Goal: Information Seeking & Learning: Learn about a topic

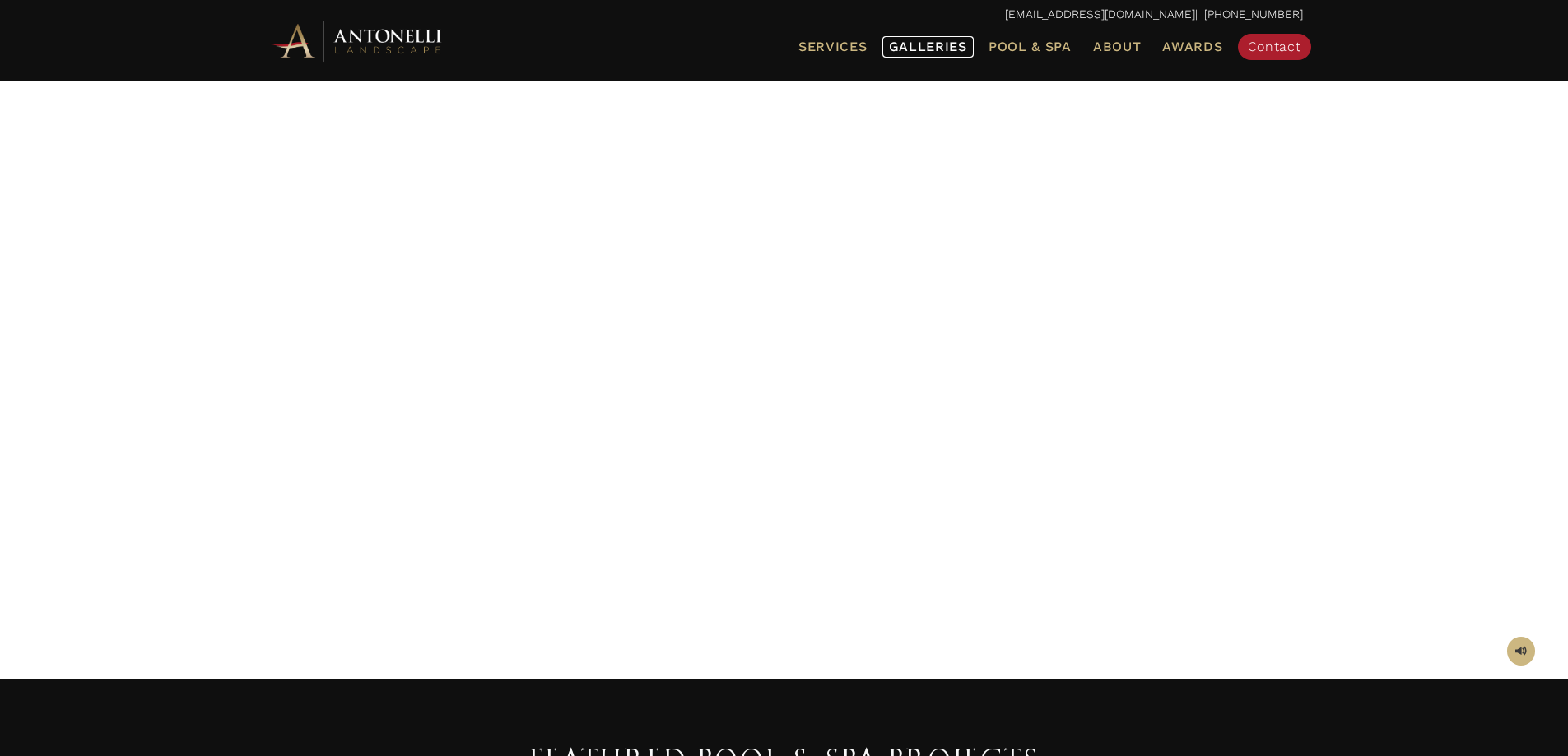
click at [924, 42] on span "Galleries" at bounding box center [928, 46] width 78 height 15
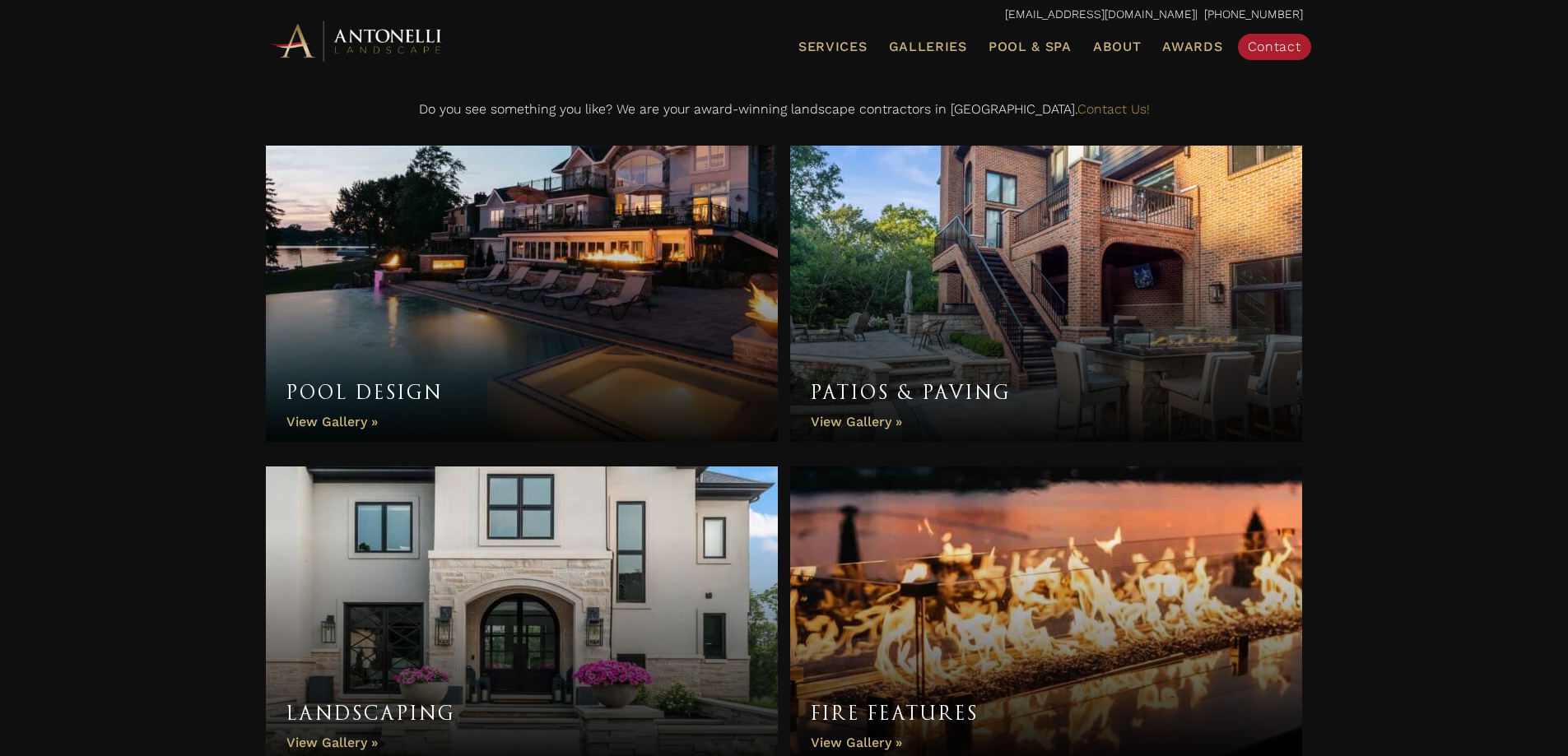
scroll to position [493, 0]
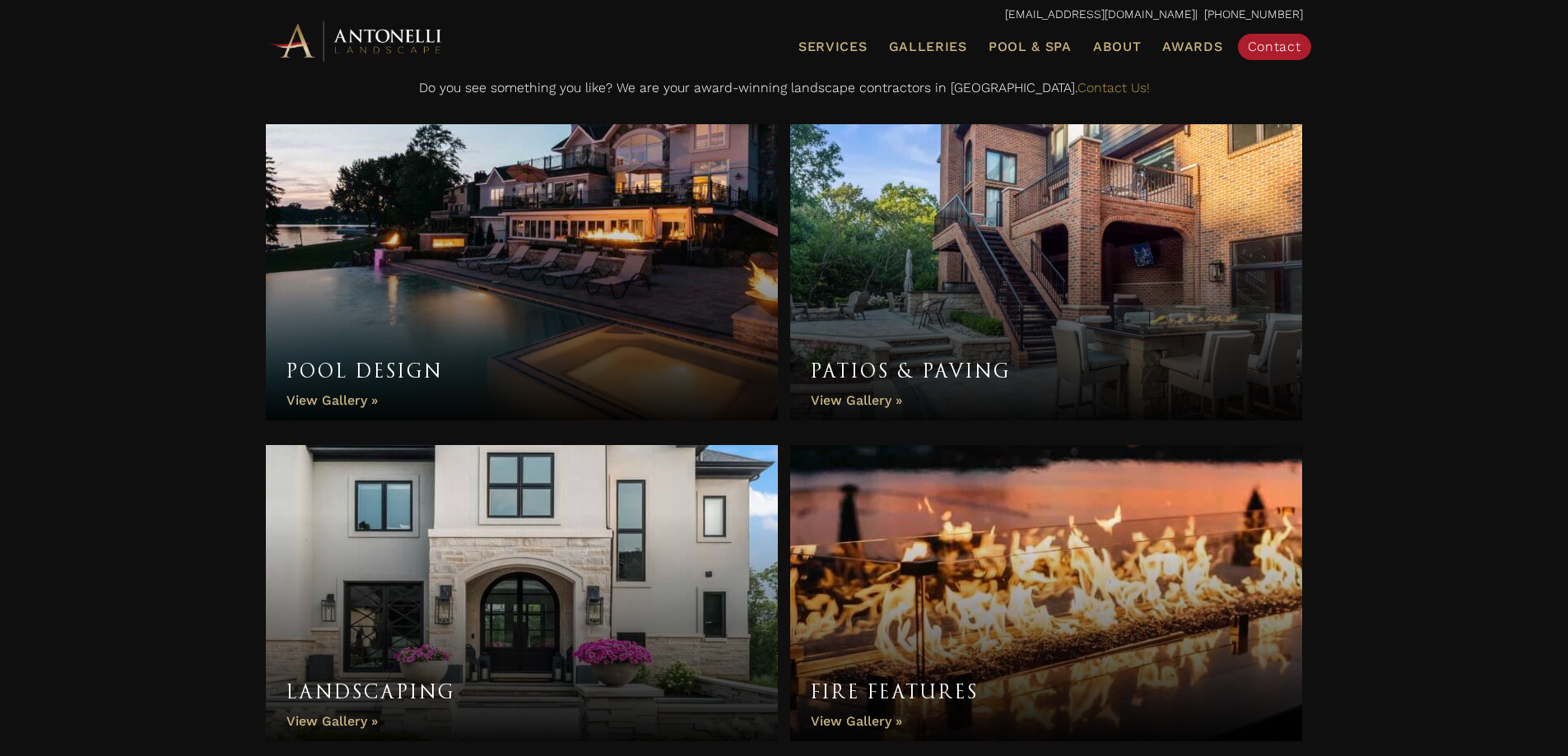
click at [572, 263] on link "Pool Design" at bounding box center [522, 272] width 513 height 296
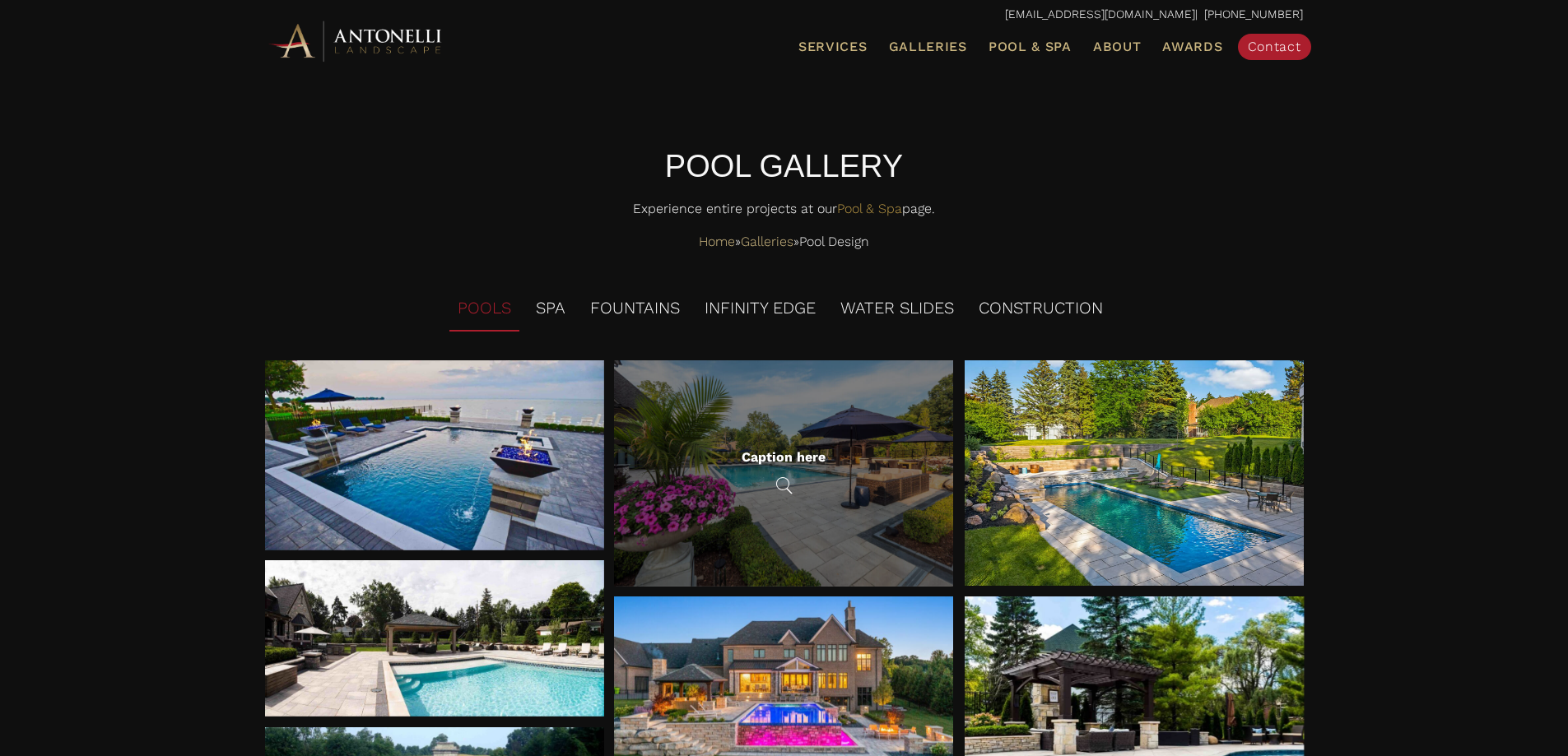
click at [728, 410] on div "Caption here" at bounding box center [784, 474] width 339 height 226
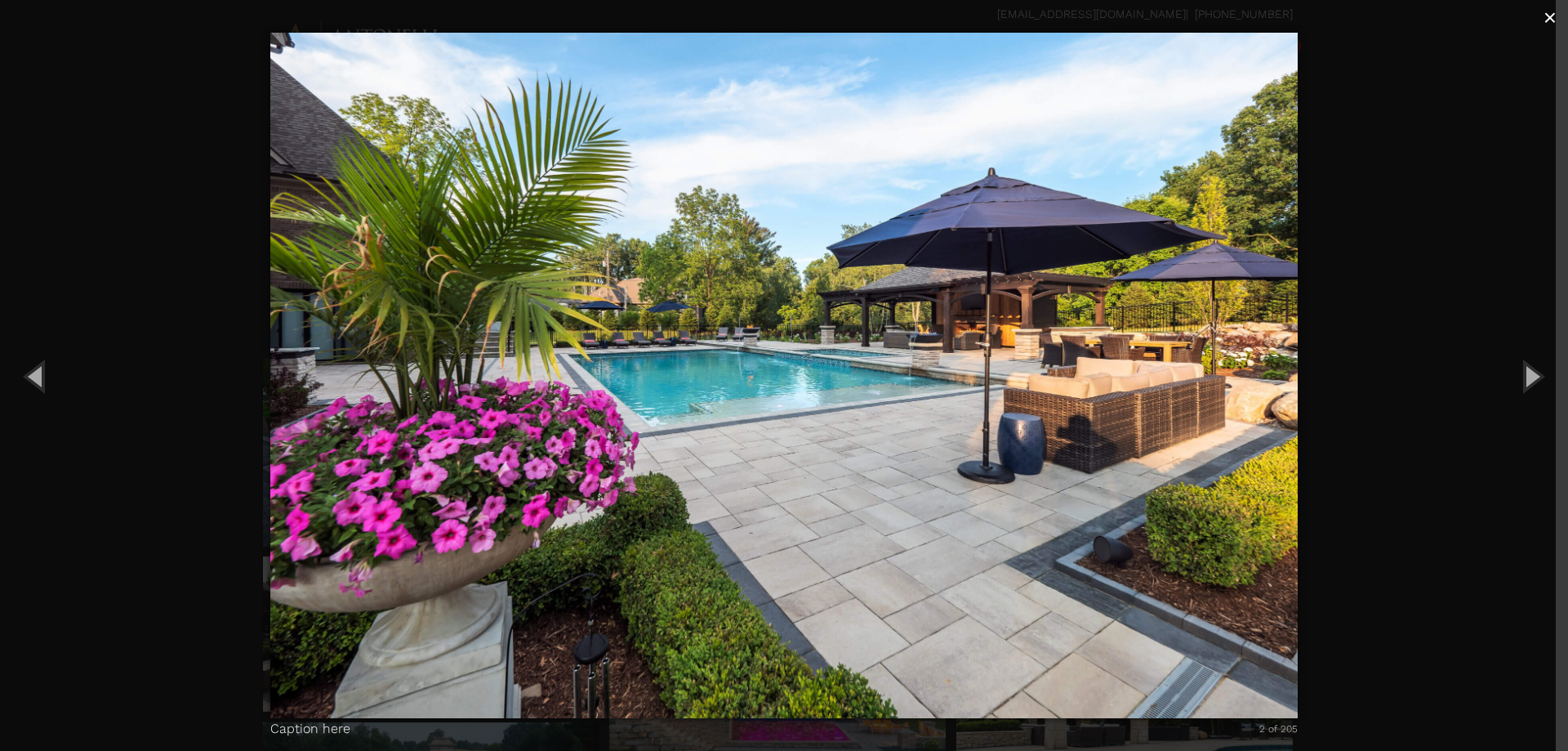
click at [1548, 19] on span "×" at bounding box center [1551, 17] width 13 height 25
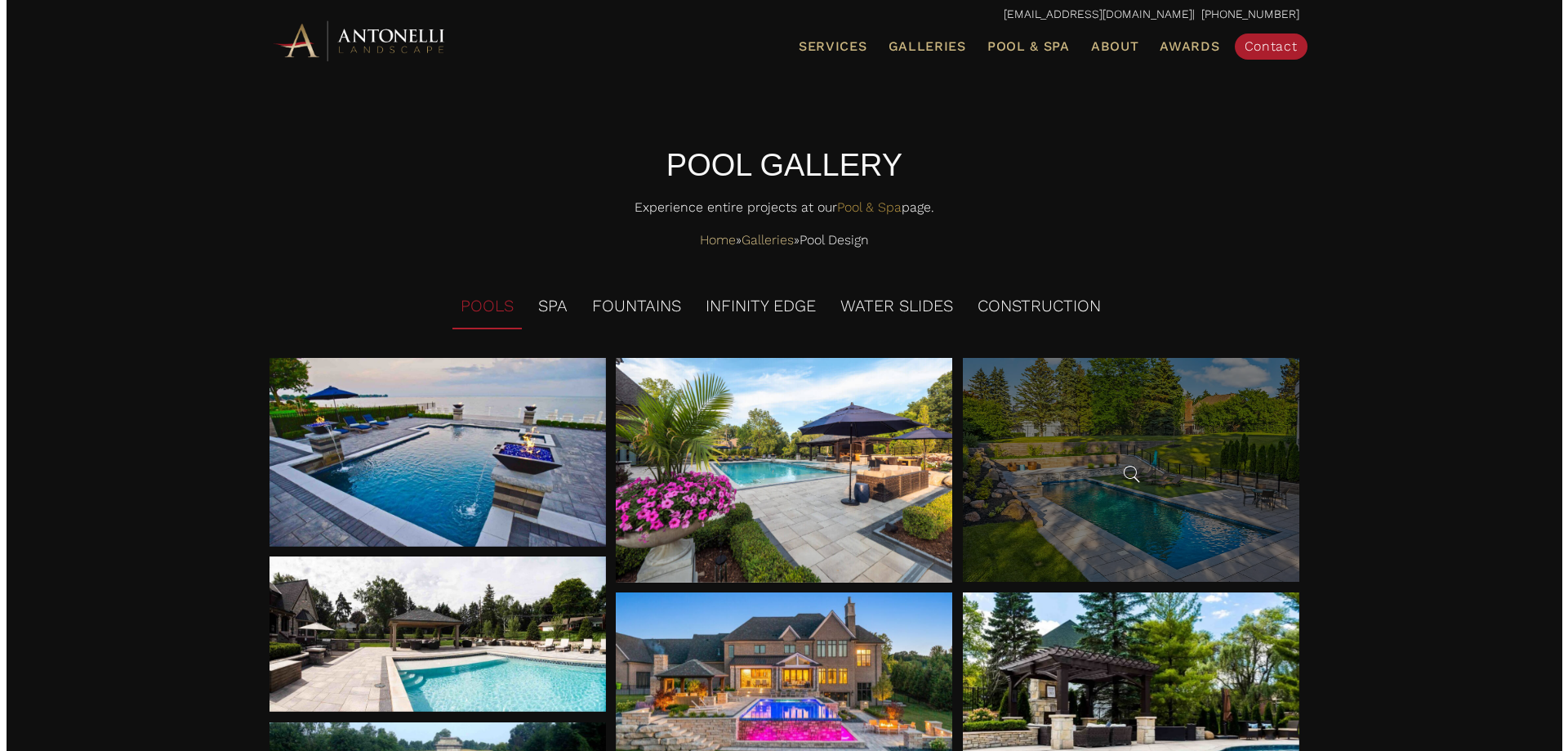
scroll to position [163, 0]
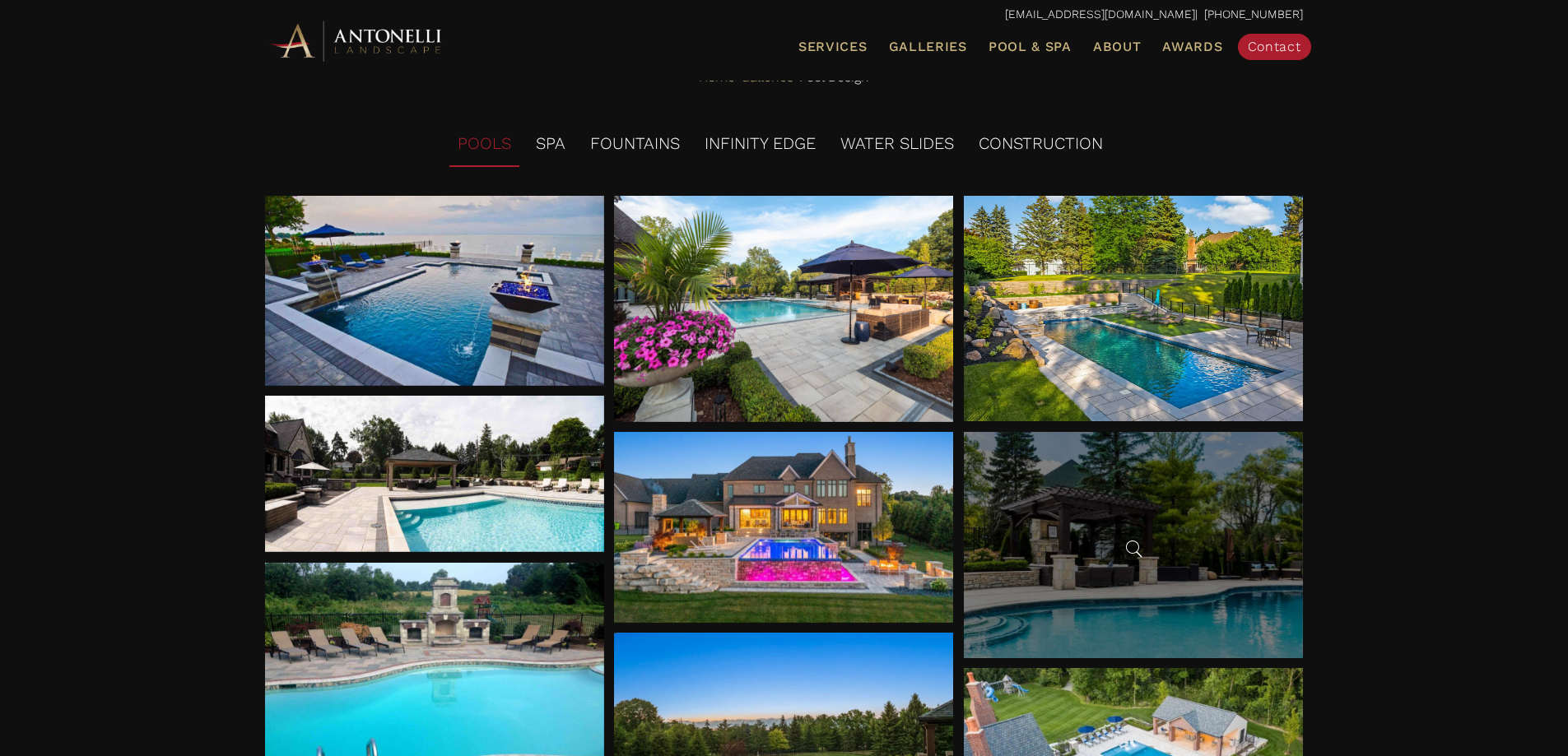
click at [1122, 520] on div at bounding box center [1133, 545] width 339 height 226
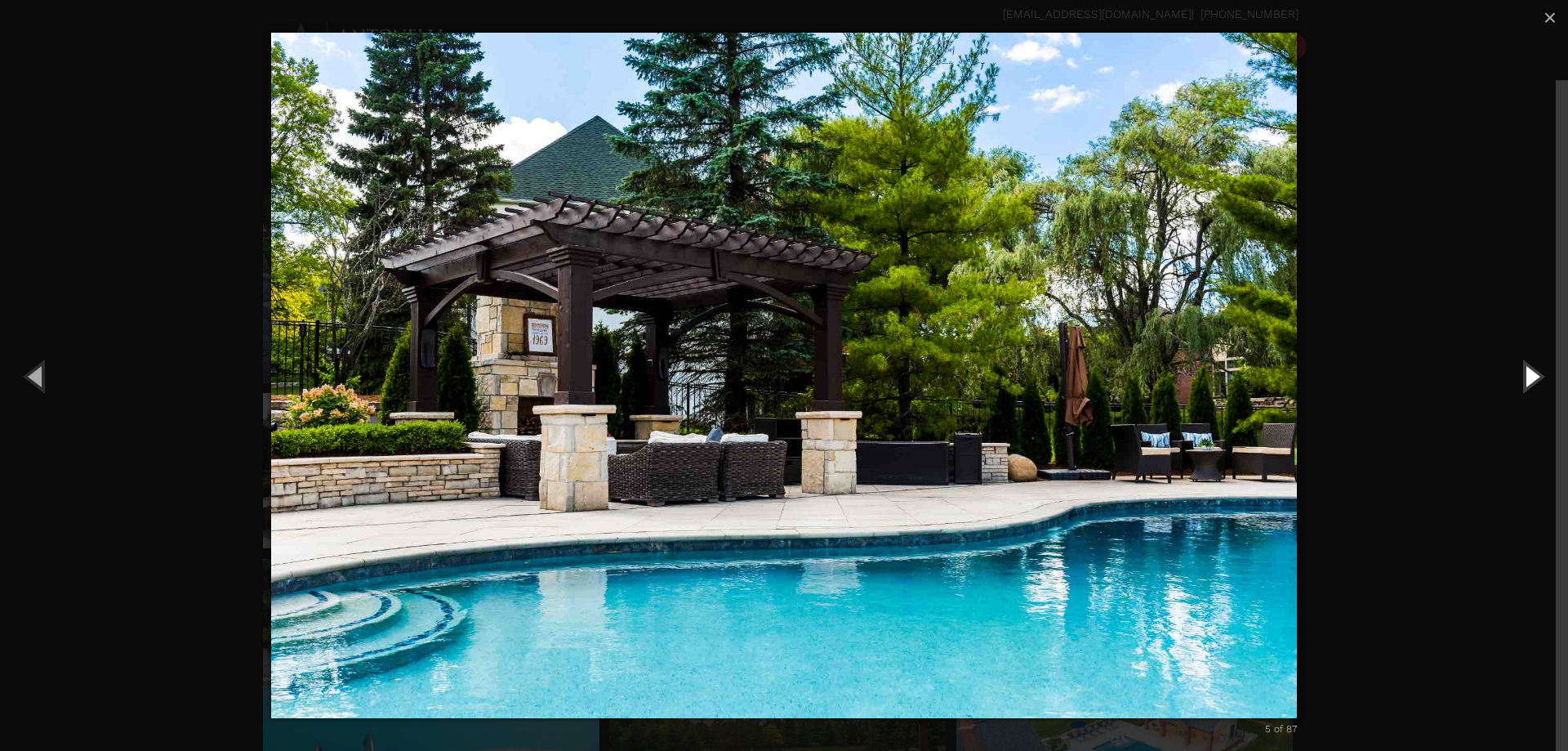
click at [1528, 377] on button "Next (Right arrow key)" at bounding box center [1532, 376] width 74 height 90
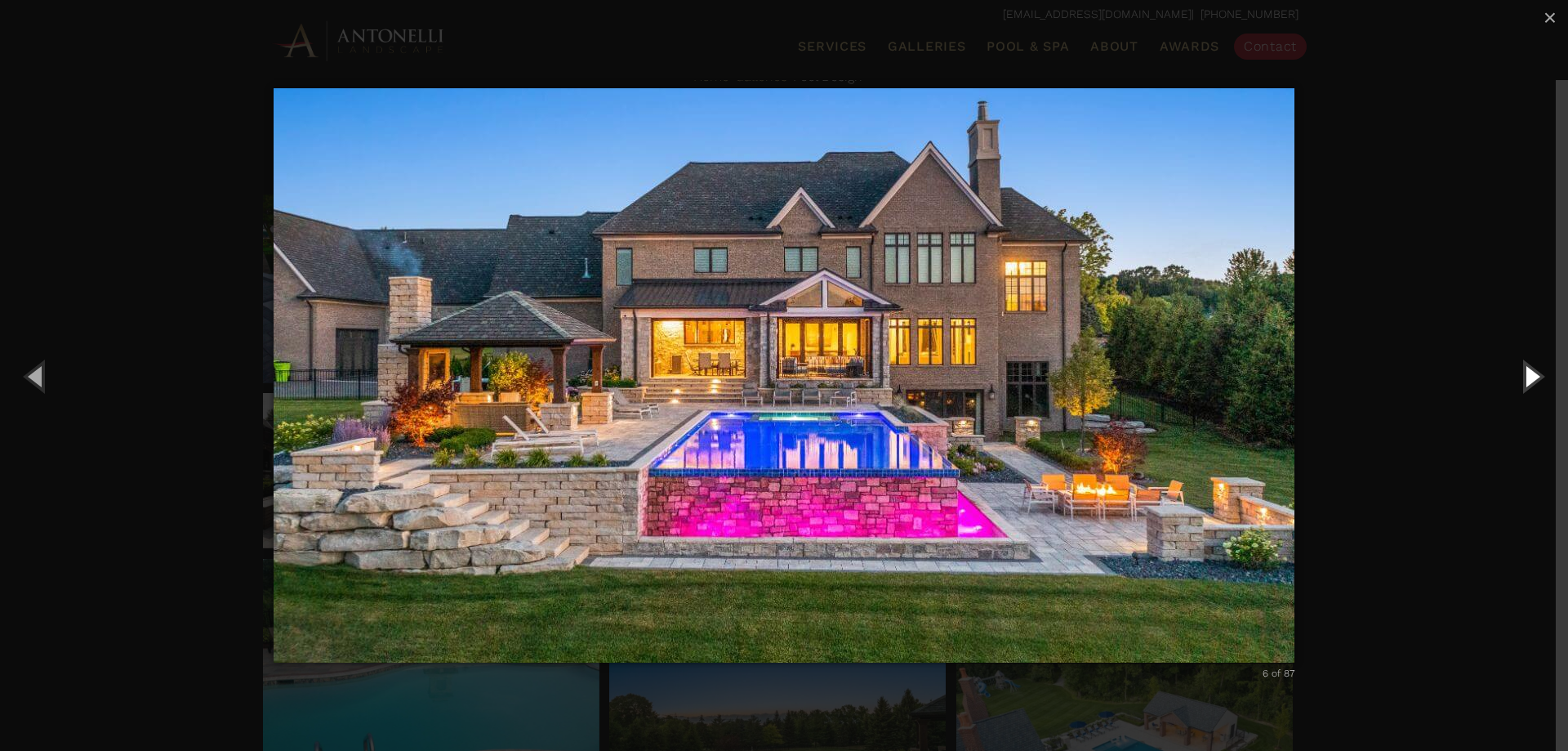
click at [1521, 384] on button "Next (Right arrow key)" at bounding box center [1532, 376] width 74 height 90
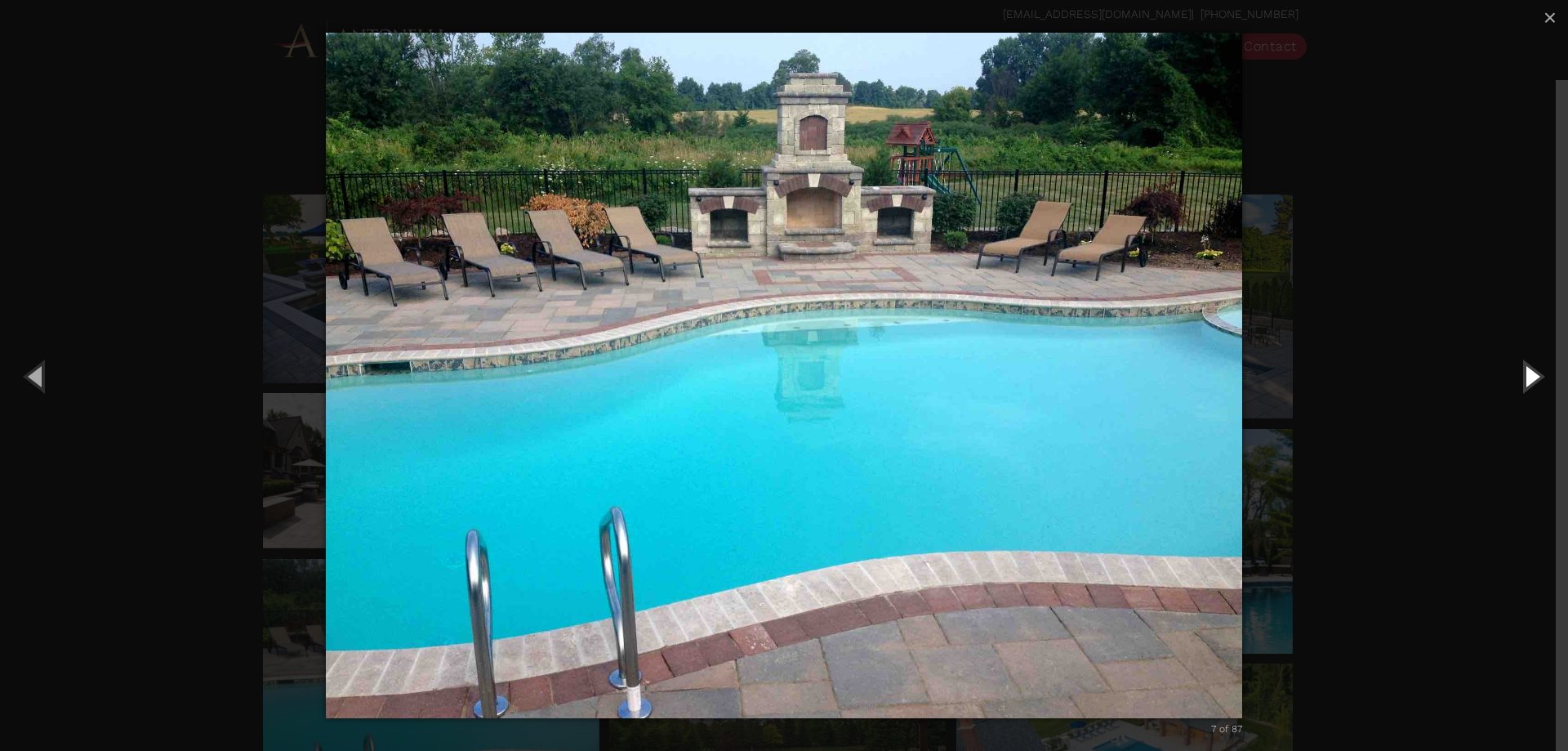
click at [1524, 384] on button "Next (Right arrow key)" at bounding box center [1532, 376] width 74 height 90
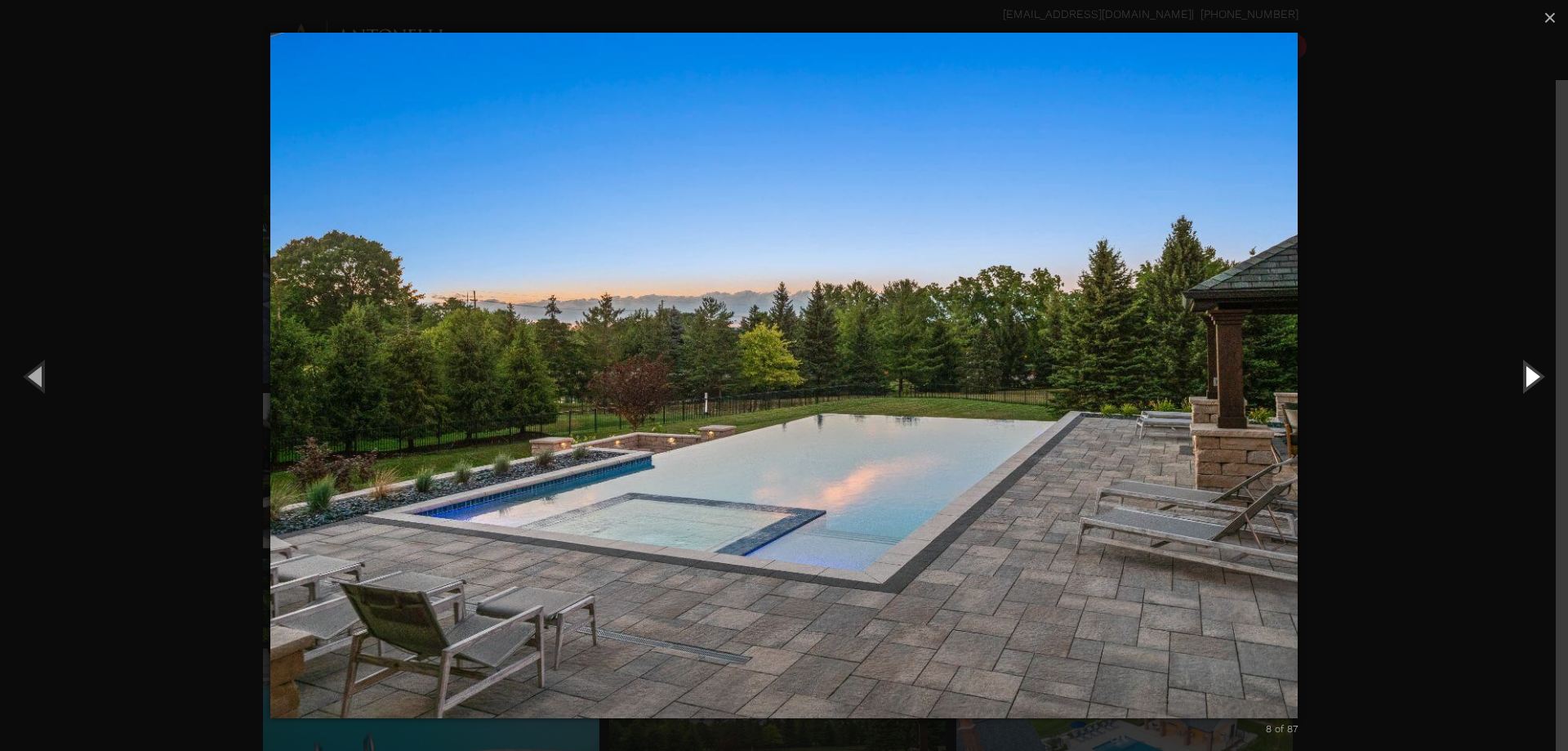
click at [1524, 384] on button "Next (Right arrow key)" at bounding box center [1532, 376] width 74 height 90
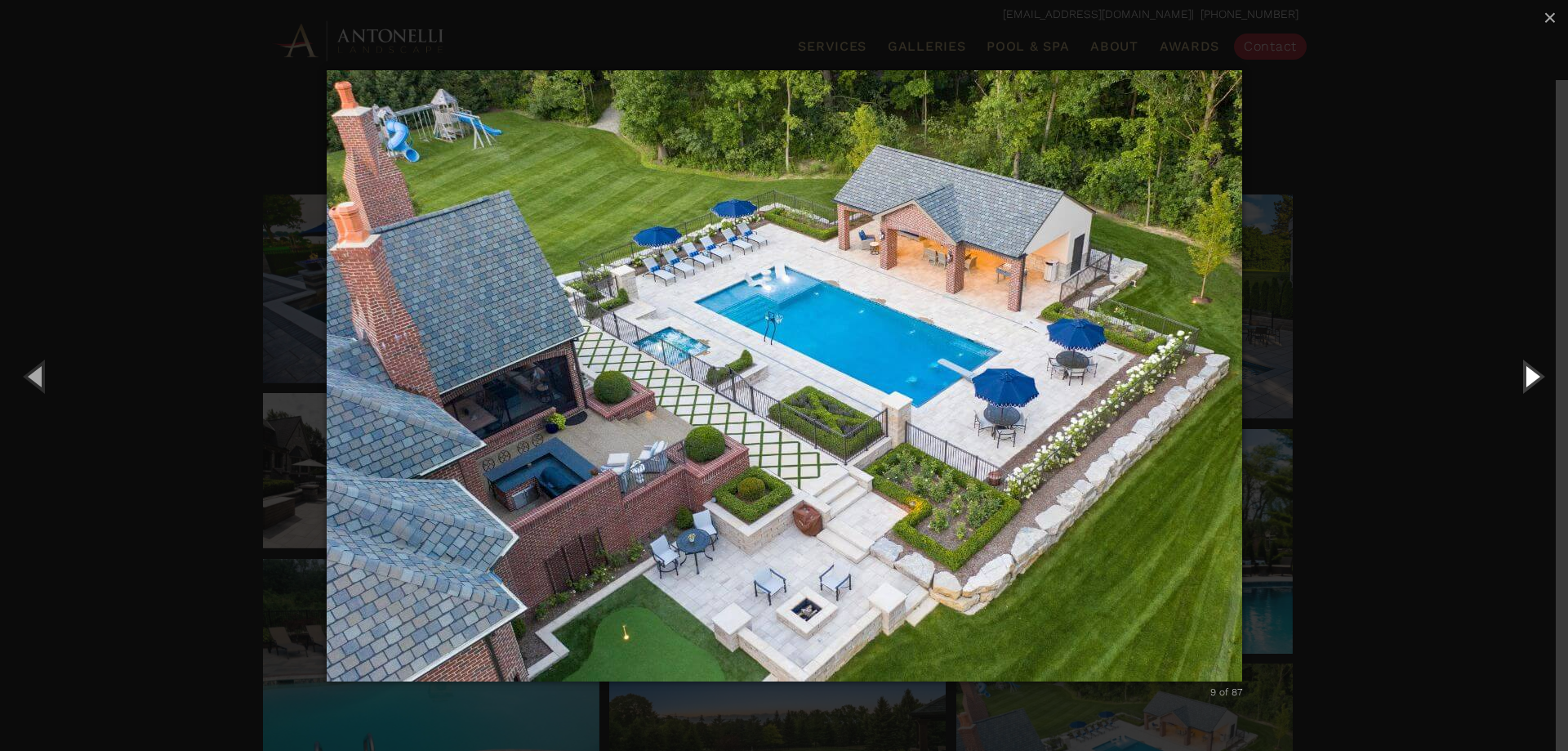
click at [1534, 379] on button "Next (Right arrow key)" at bounding box center [1532, 376] width 74 height 90
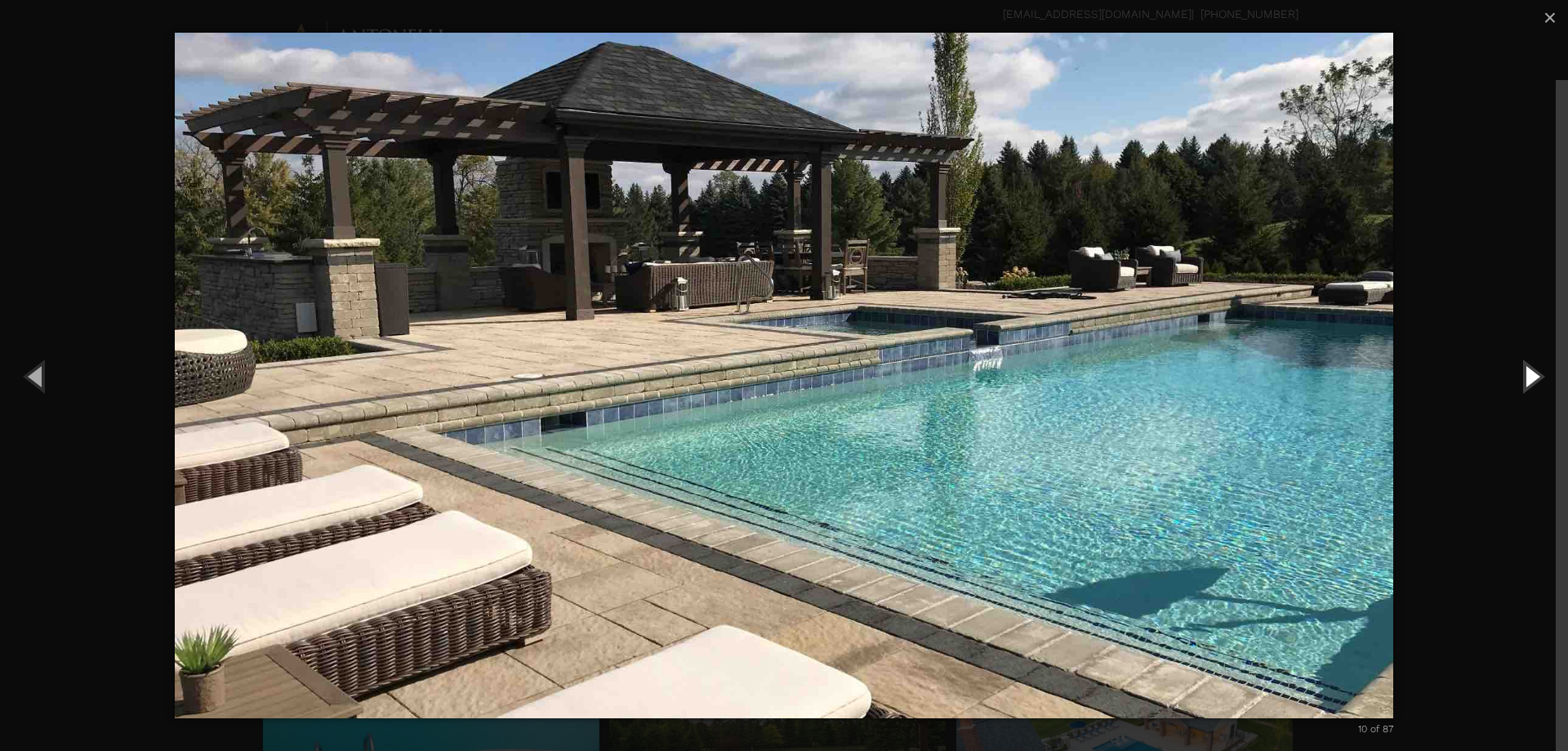
click at [1527, 378] on button "Next (Right arrow key)" at bounding box center [1532, 376] width 74 height 90
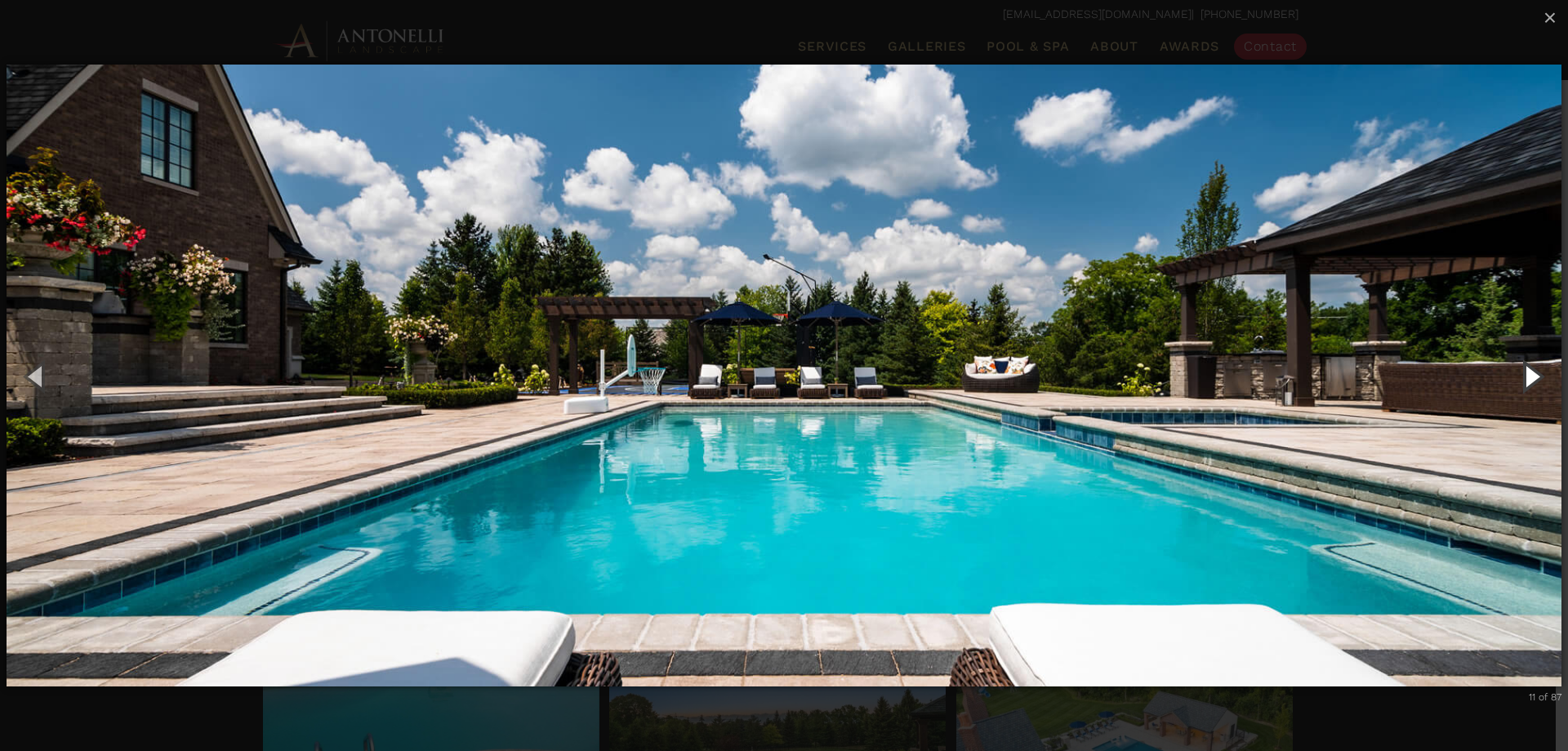
click at [1532, 371] on button "Next (Right arrow key)" at bounding box center [1532, 376] width 74 height 90
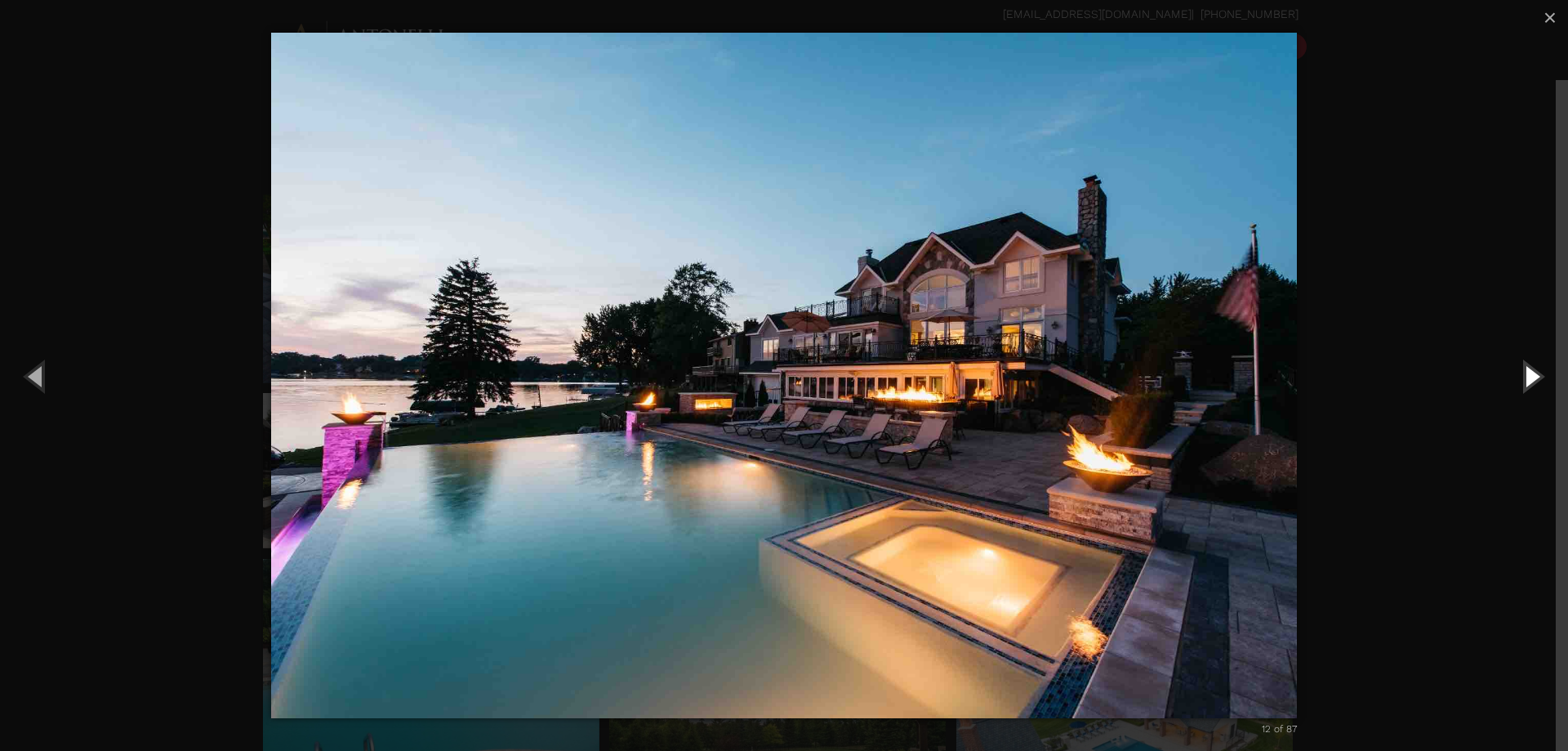
click at [1532, 371] on button "Next (Right arrow key)" at bounding box center [1532, 376] width 74 height 90
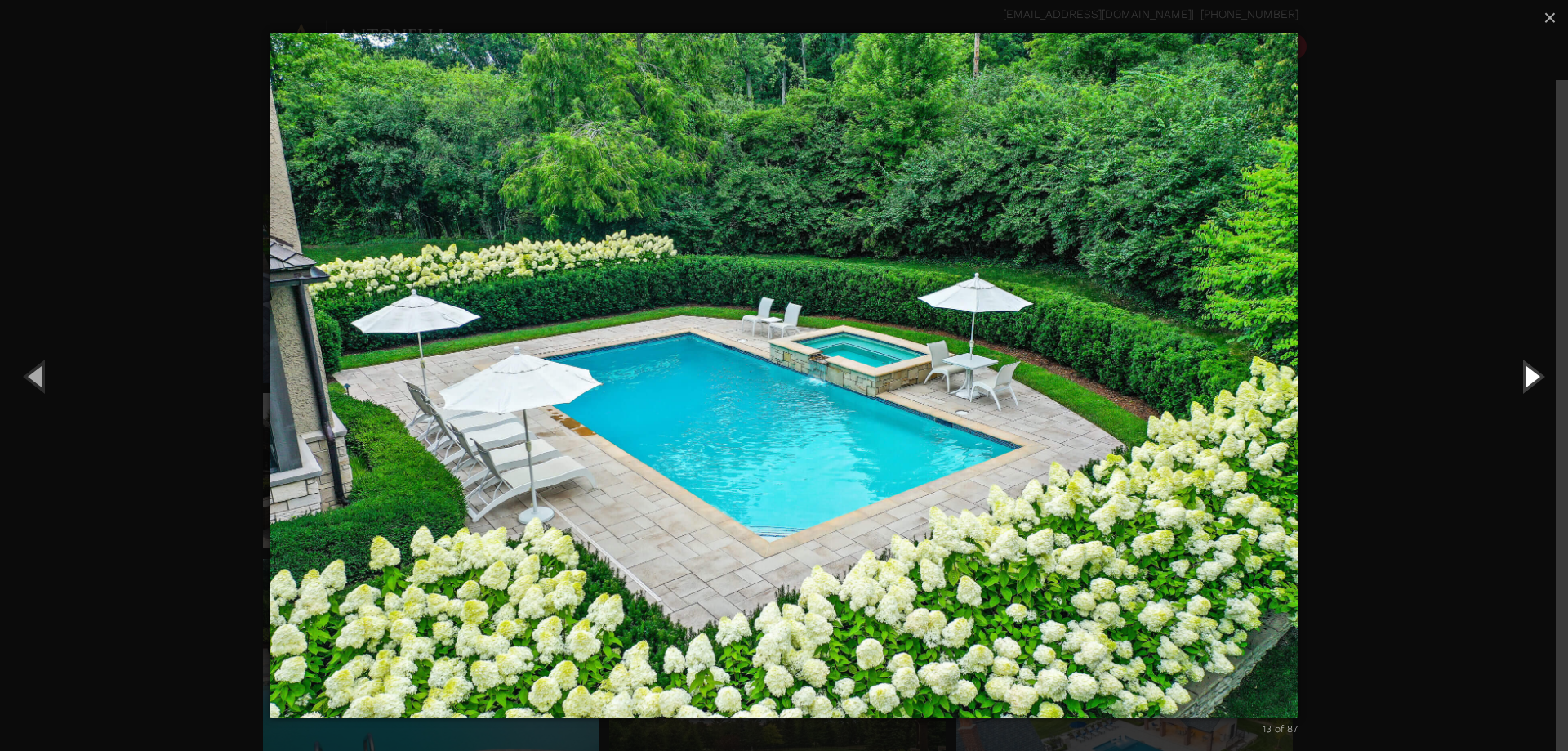
click at [1532, 371] on button "Next (Right arrow key)" at bounding box center [1532, 376] width 74 height 90
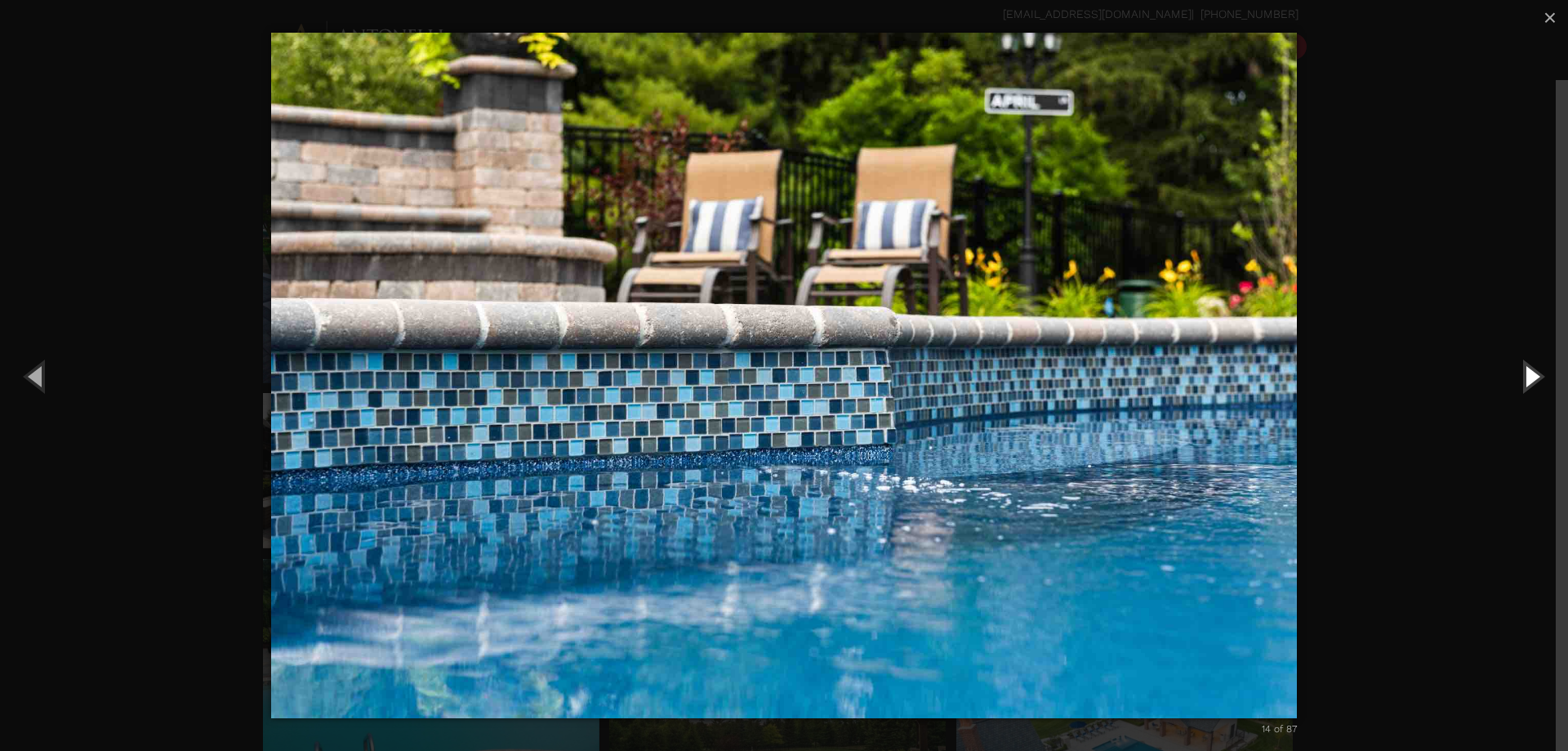
click at [1532, 371] on button "Next (Right arrow key)" at bounding box center [1532, 376] width 74 height 90
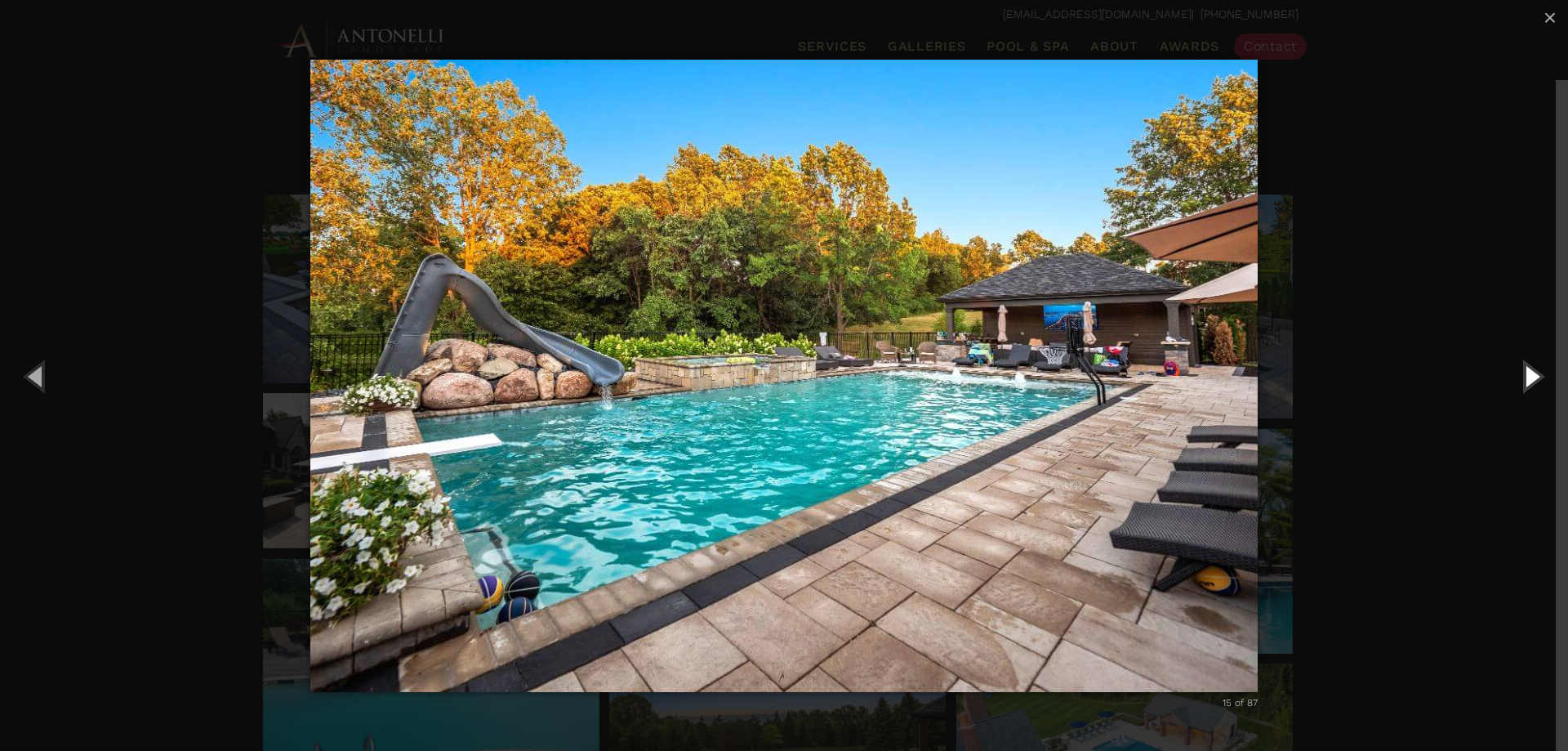
click at [1523, 385] on button "Next (Right arrow key)" at bounding box center [1532, 376] width 74 height 90
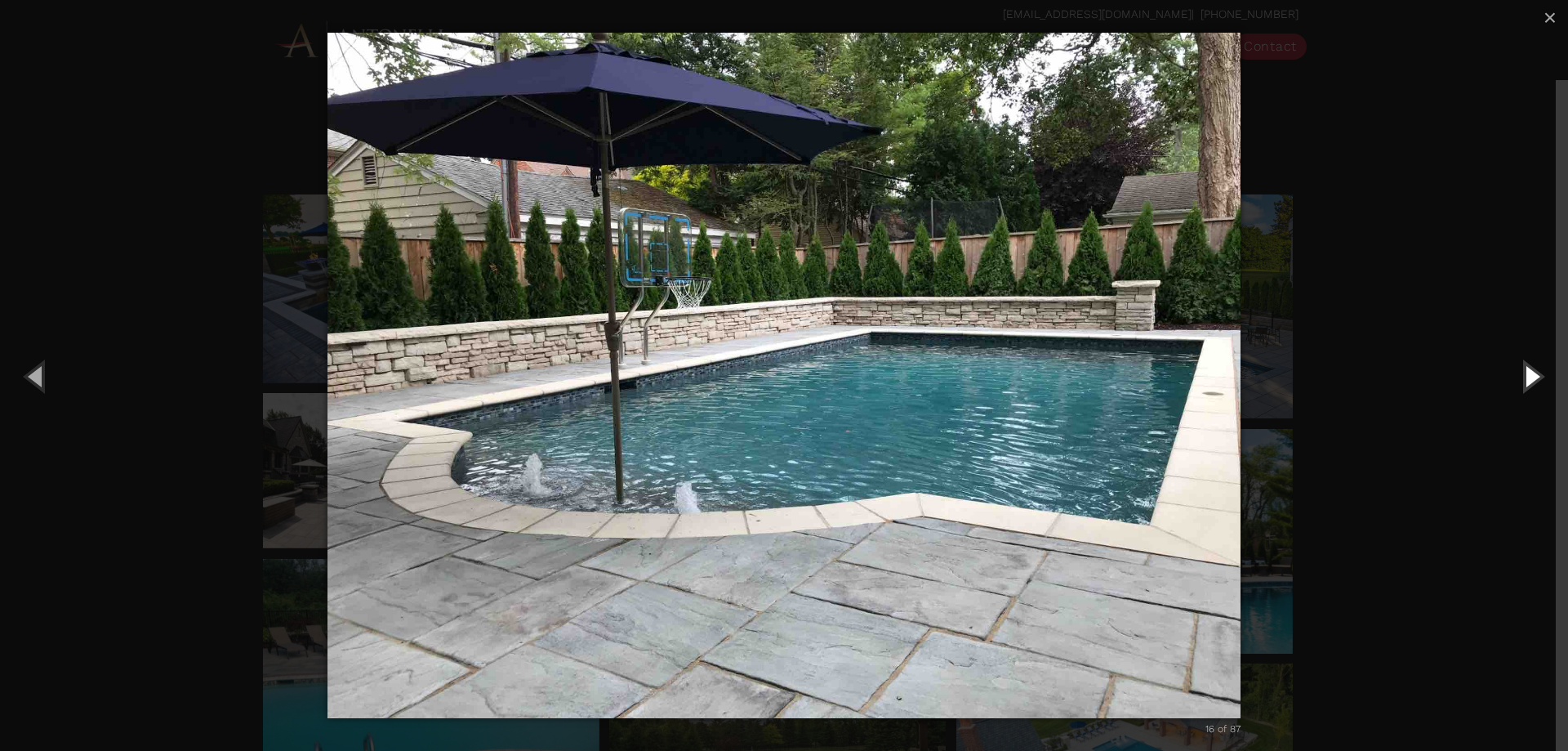
click at [1523, 385] on button "Next (Right arrow key)" at bounding box center [1532, 376] width 74 height 90
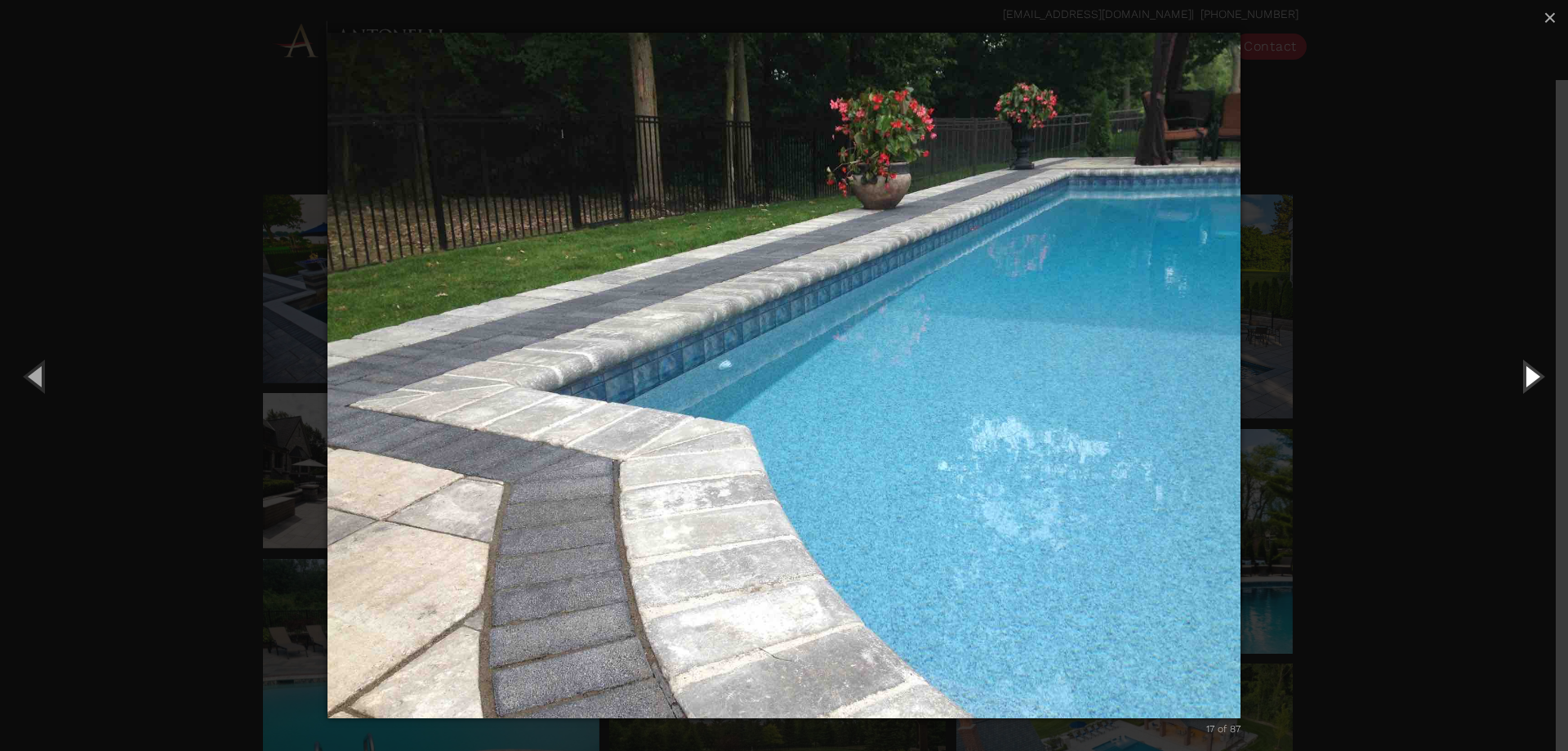
click at [1523, 385] on button "Next (Right arrow key)" at bounding box center [1532, 376] width 74 height 90
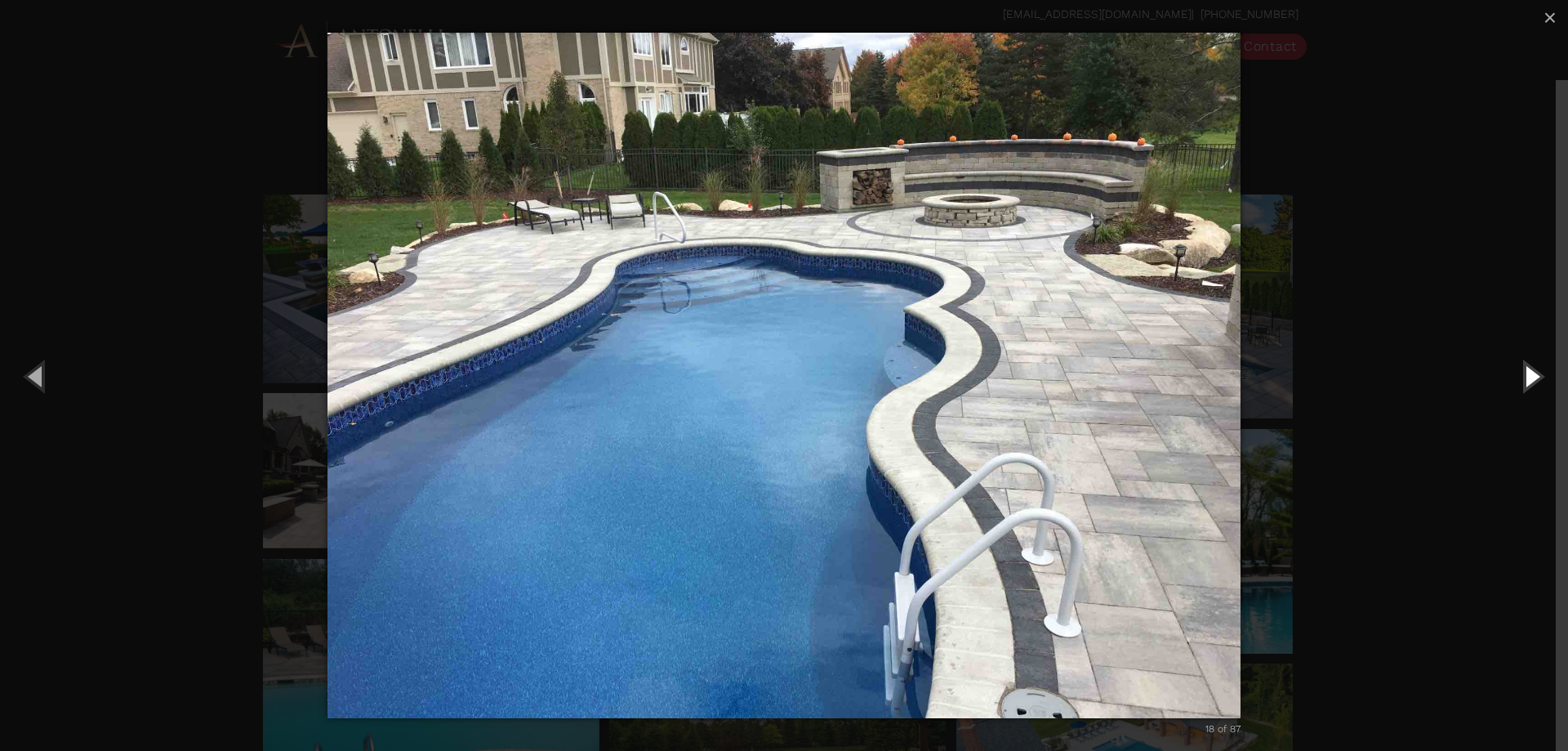
click at [1523, 385] on button "Next (Right arrow key)" at bounding box center [1532, 376] width 74 height 90
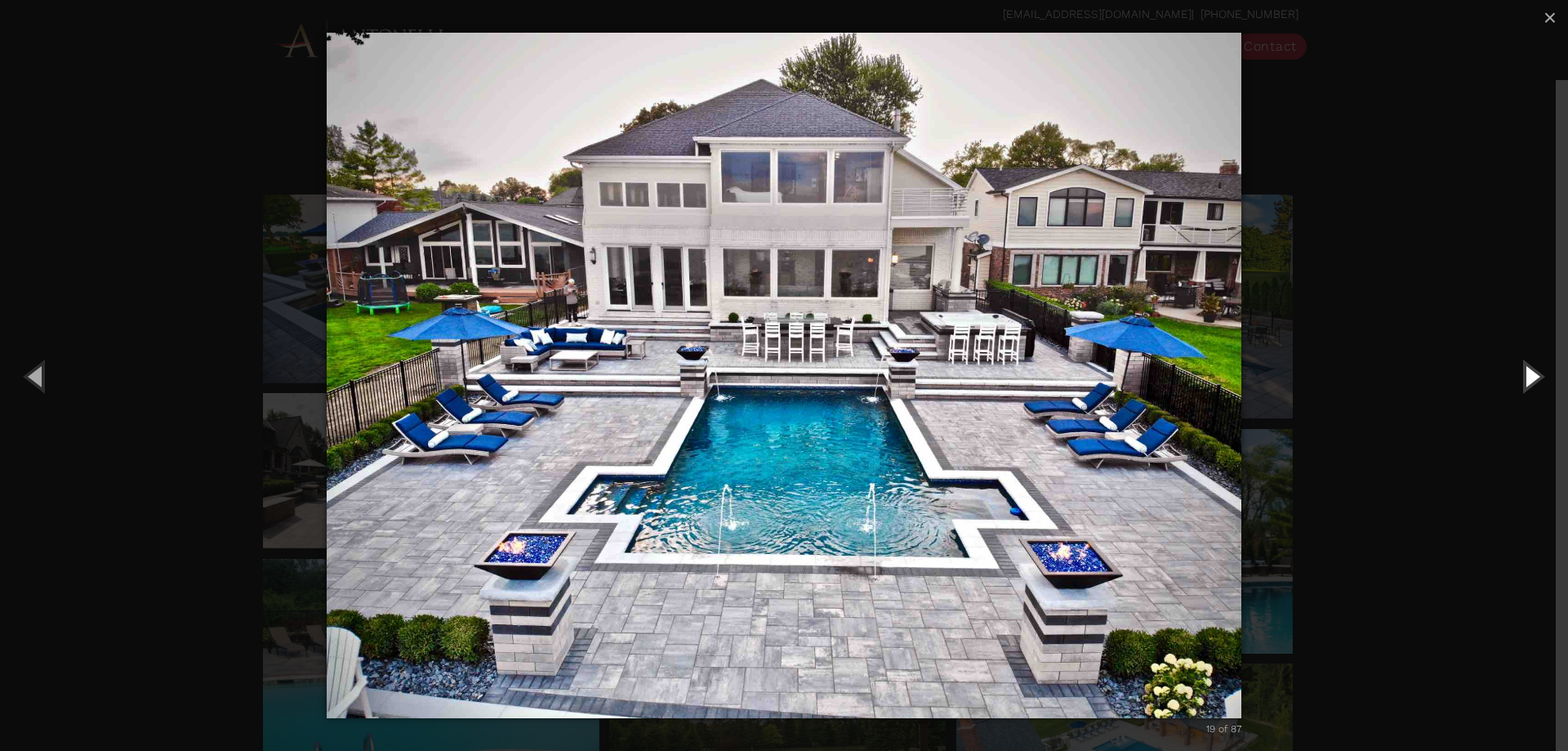
click at [1523, 385] on button "Next (Right arrow key)" at bounding box center [1532, 376] width 74 height 90
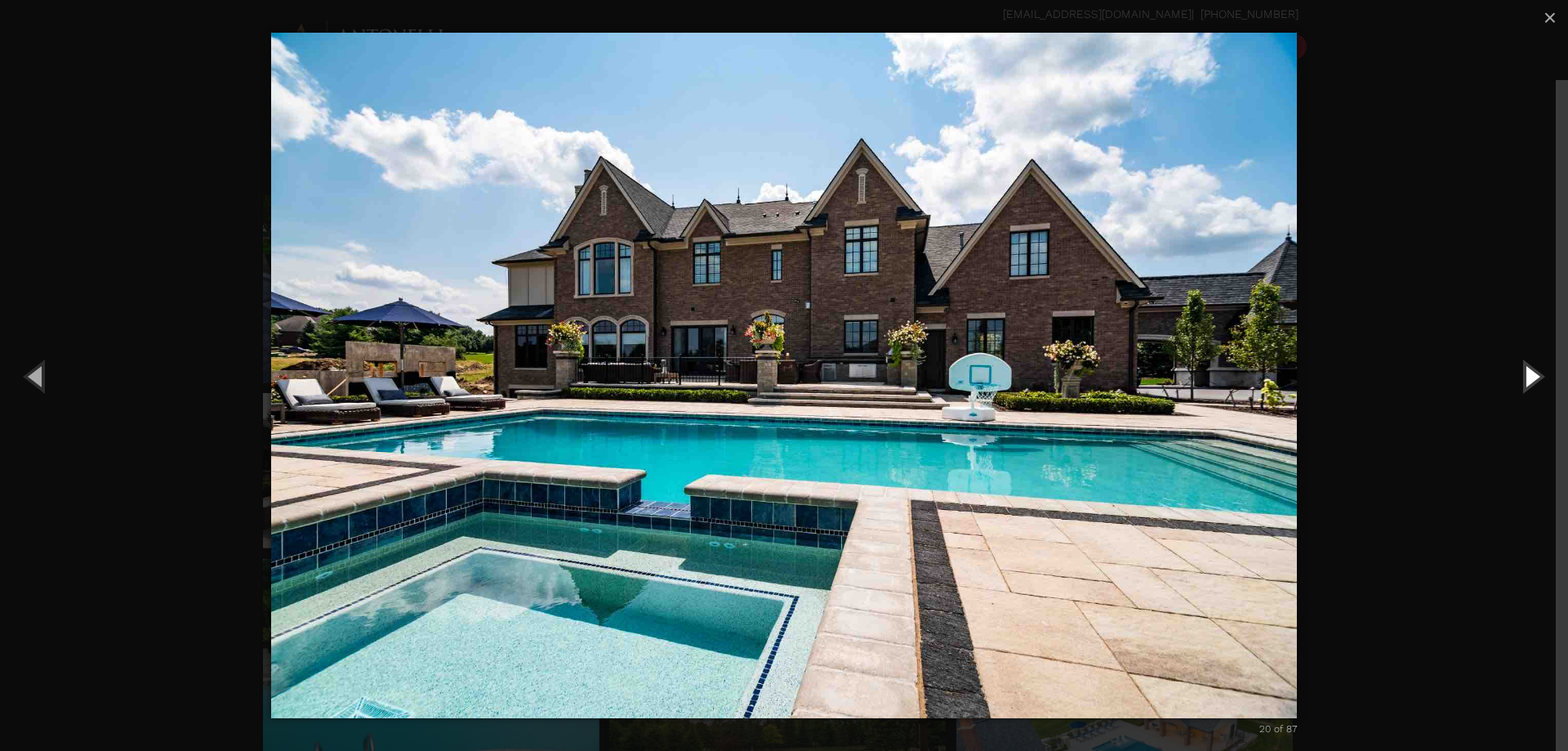
click at [1533, 380] on button "Next (Right arrow key)" at bounding box center [1532, 376] width 74 height 90
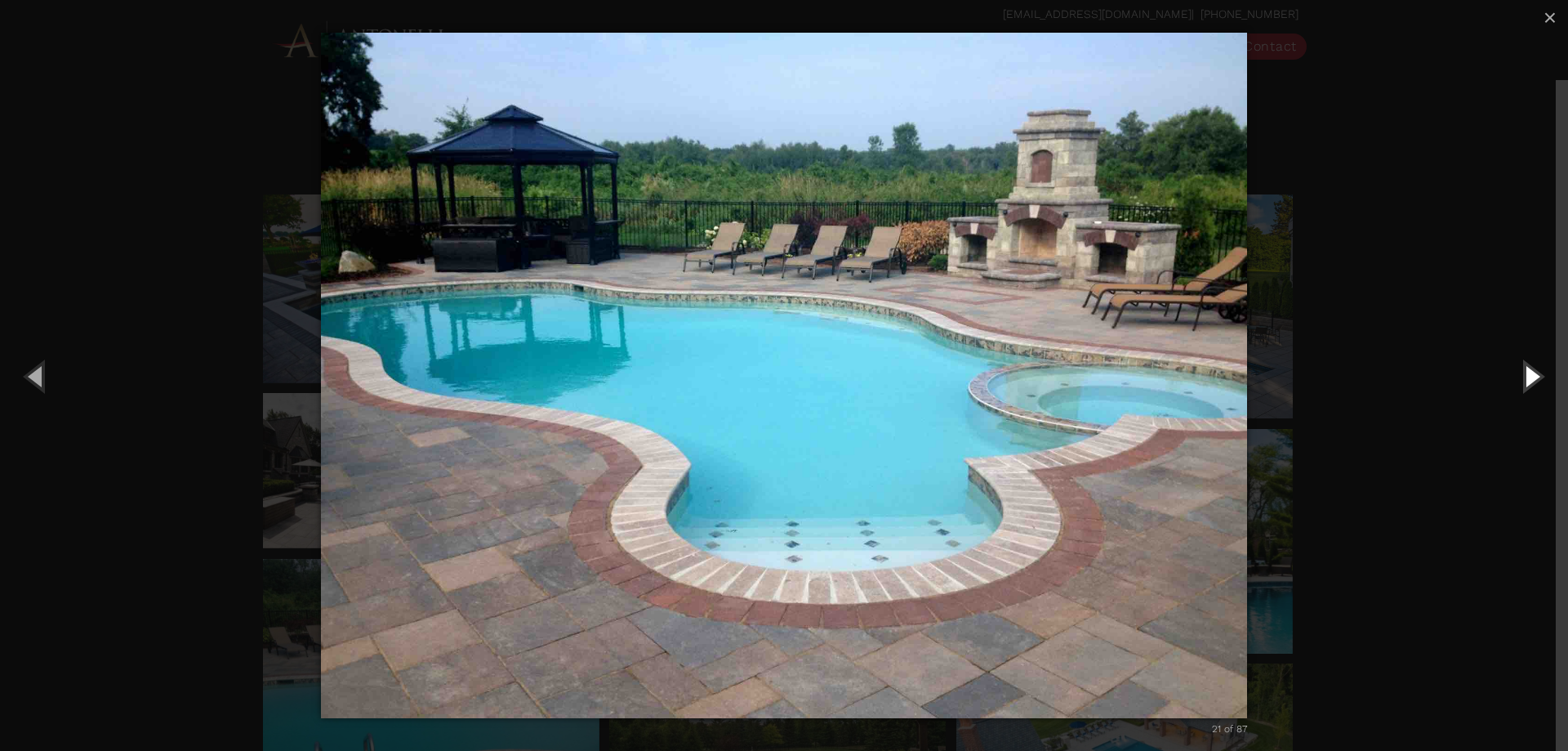
click at [1534, 376] on button "Next (Right arrow key)" at bounding box center [1532, 376] width 74 height 90
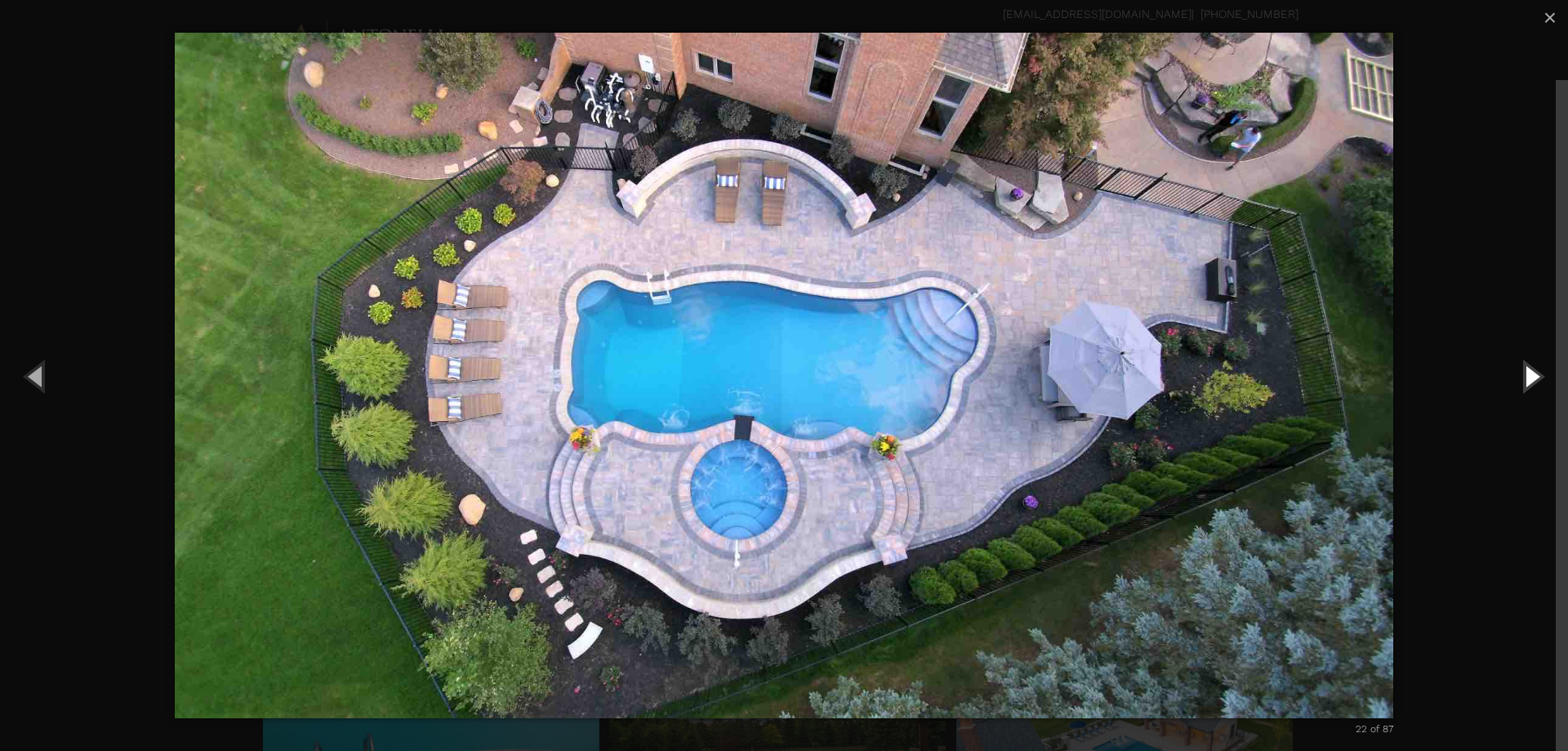
click at [1527, 376] on button "Next (Right arrow key)" at bounding box center [1532, 376] width 74 height 90
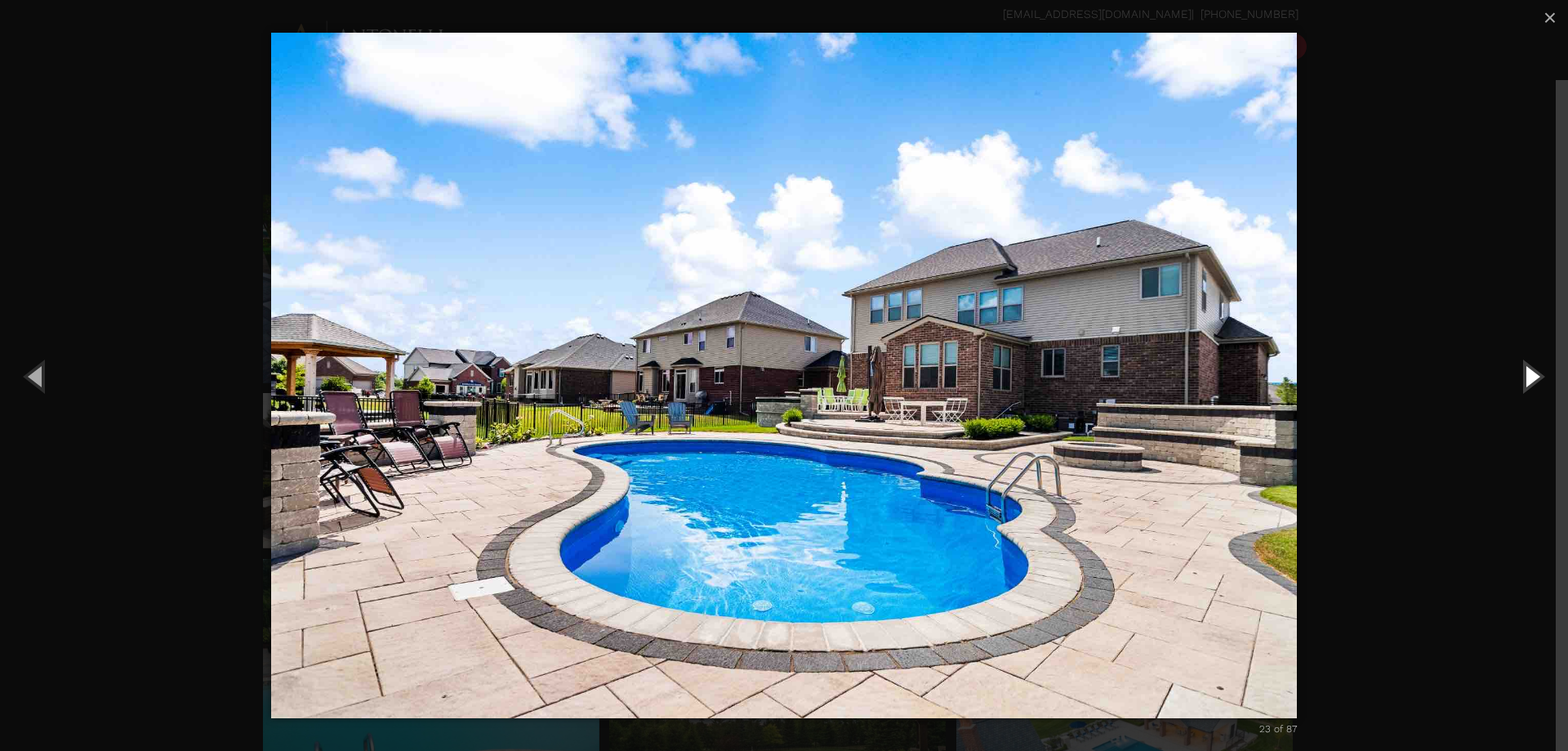
click at [1529, 385] on button "Next (Right arrow key)" at bounding box center [1532, 376] width 74 height 90
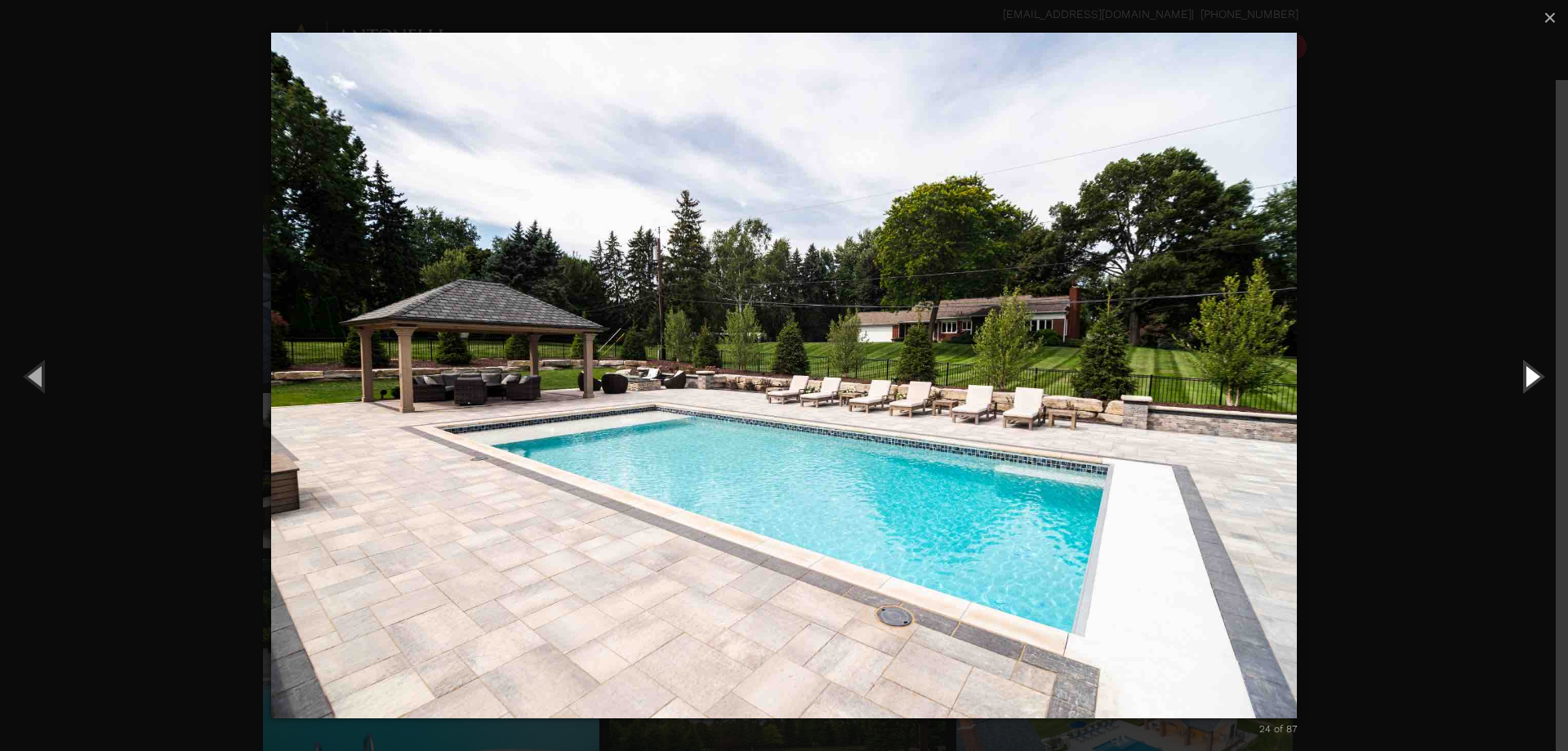
click at [1520, 385] on button "Next (Right arrow key)" at bounding box center [1532, 376] width 74 height 90
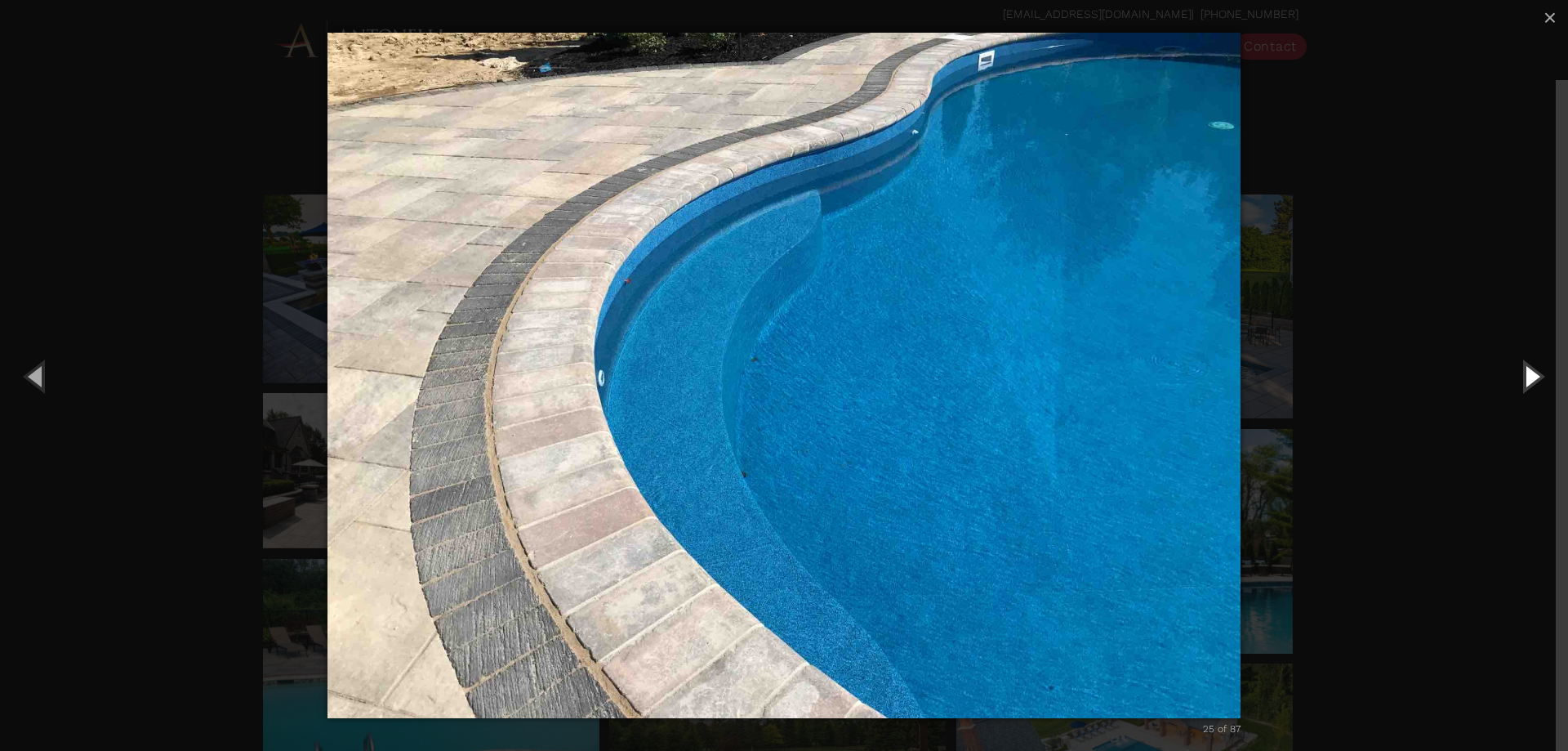
click at [1520, 385] on button "Next (Right arrow key)" at bounding box center [1532, 376] width 74 height 90
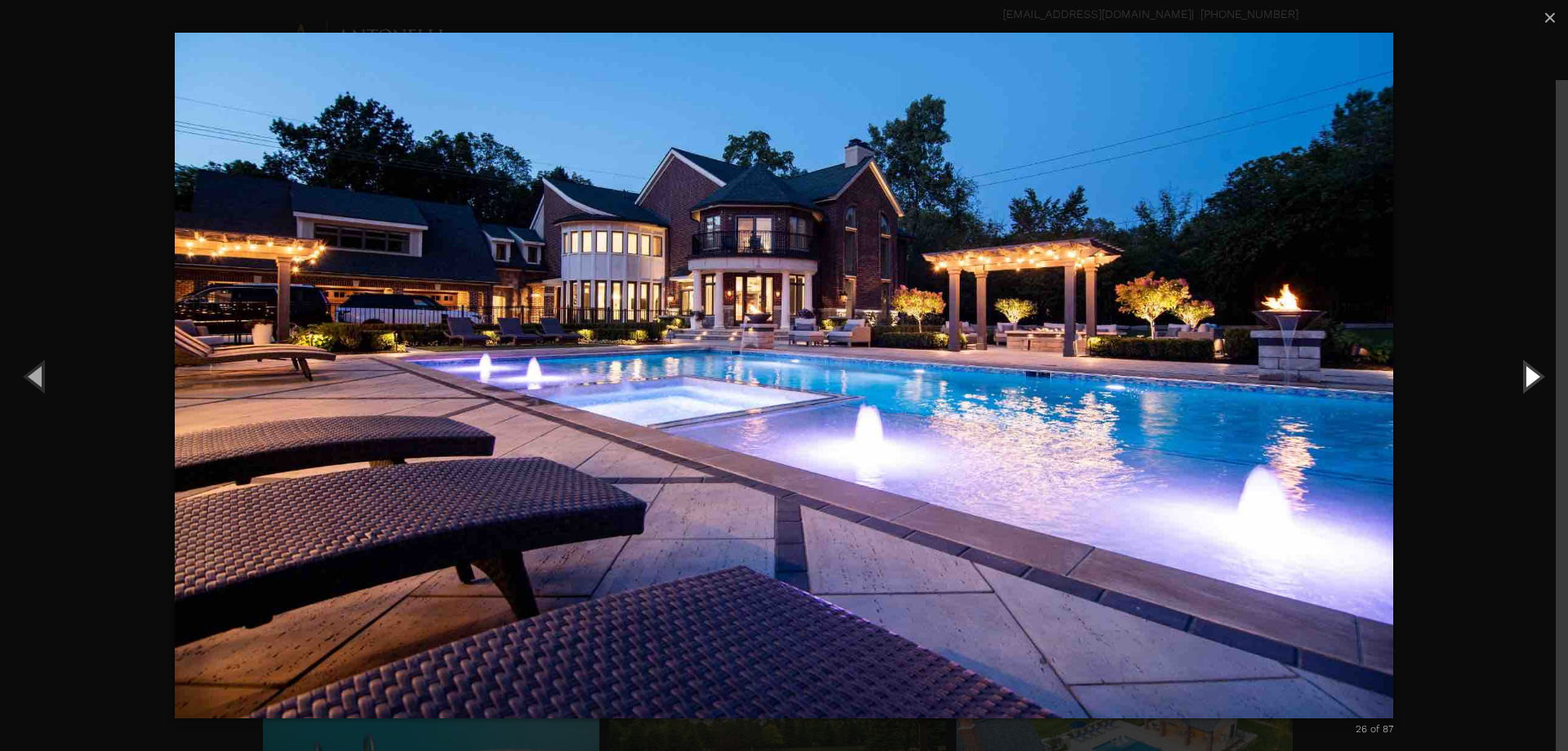
click at [1520, 385] on button "Next (Right arrow key)" at bounding box center [1532, 376] width 74 height 90
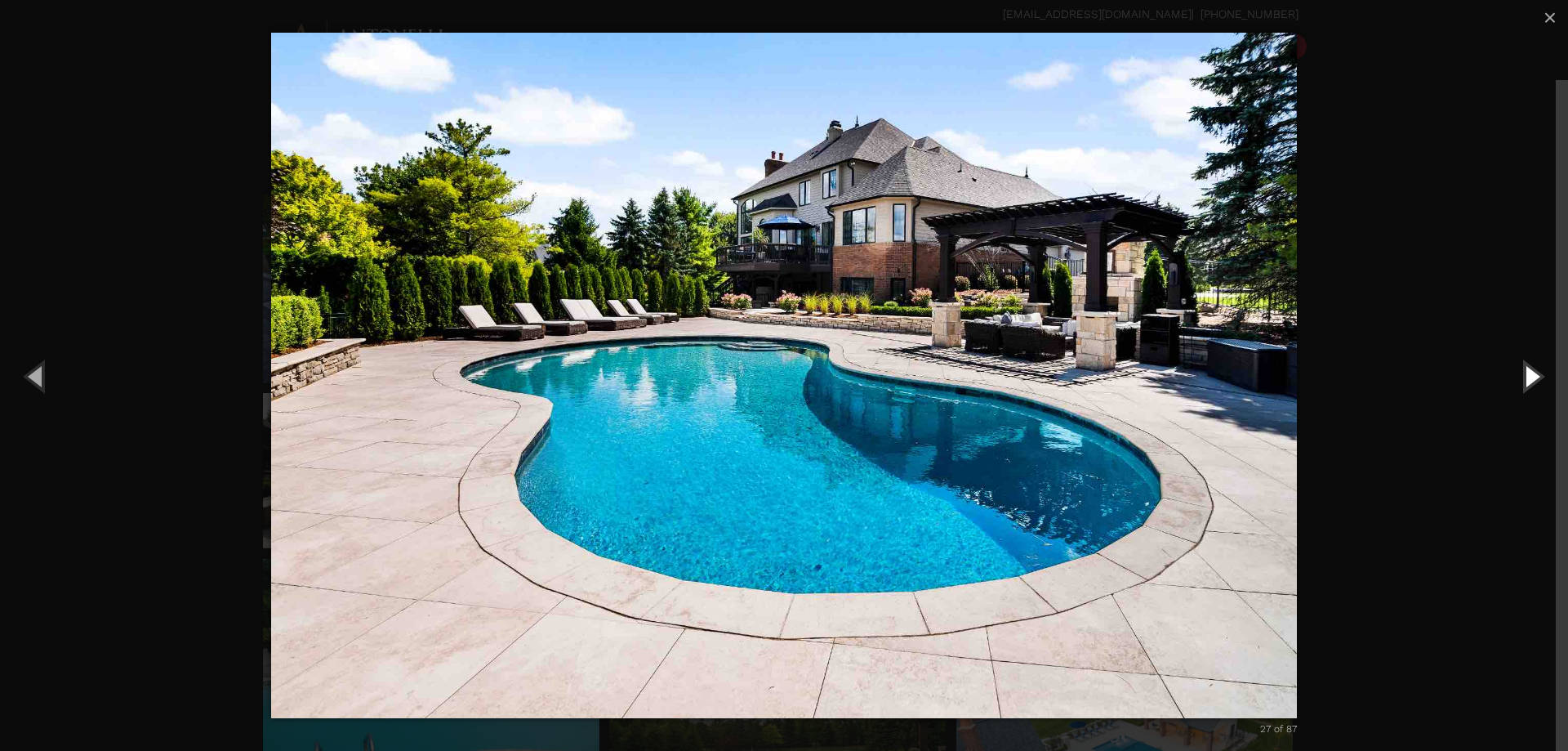
click at [1536, 375] on button "Next (Right arrow key)" at bounding box center [1532, 376] width 74 height 90
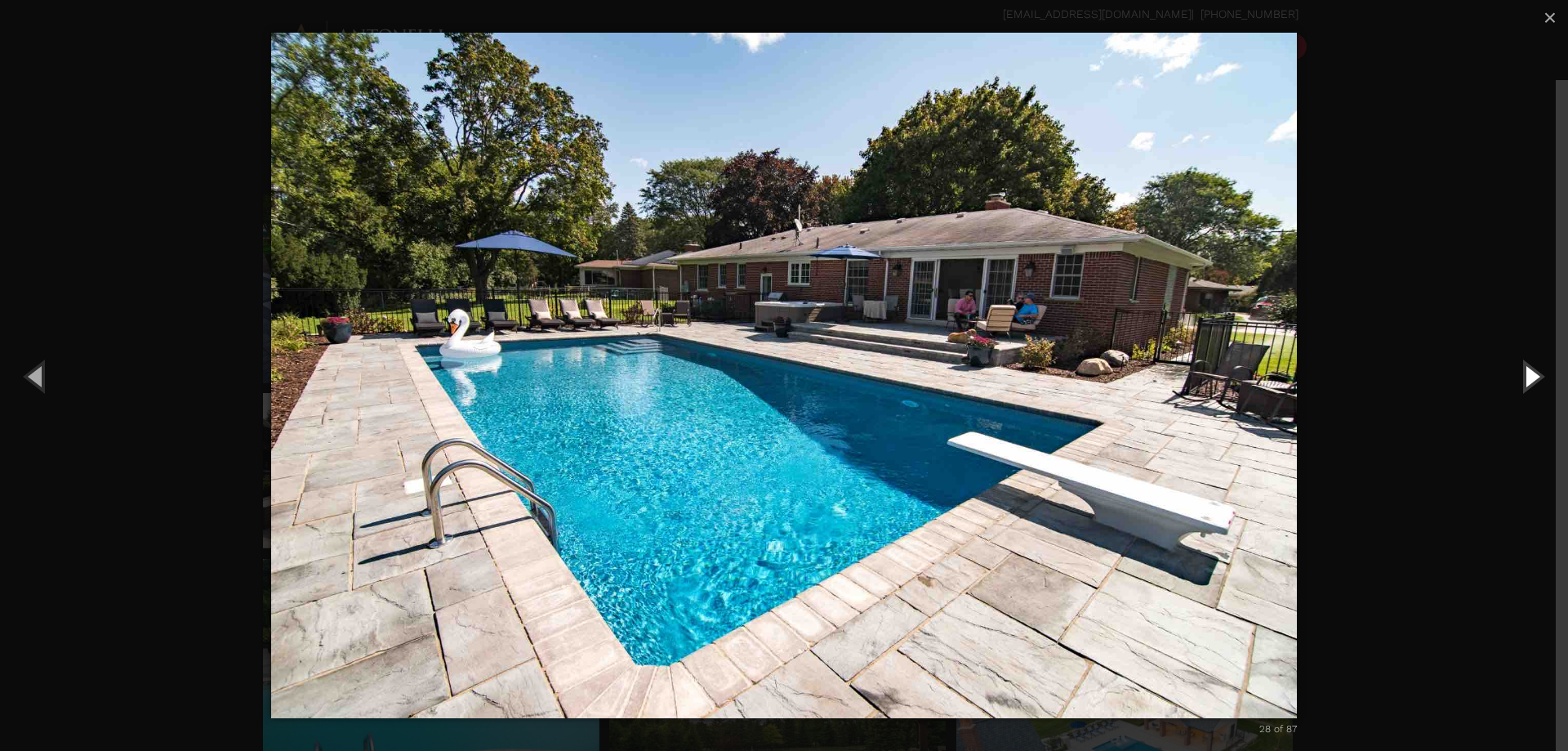
click at [1536, 375] on button "Next (Right arrow key)" at bounding box center [1532, 376] width 74 height 90
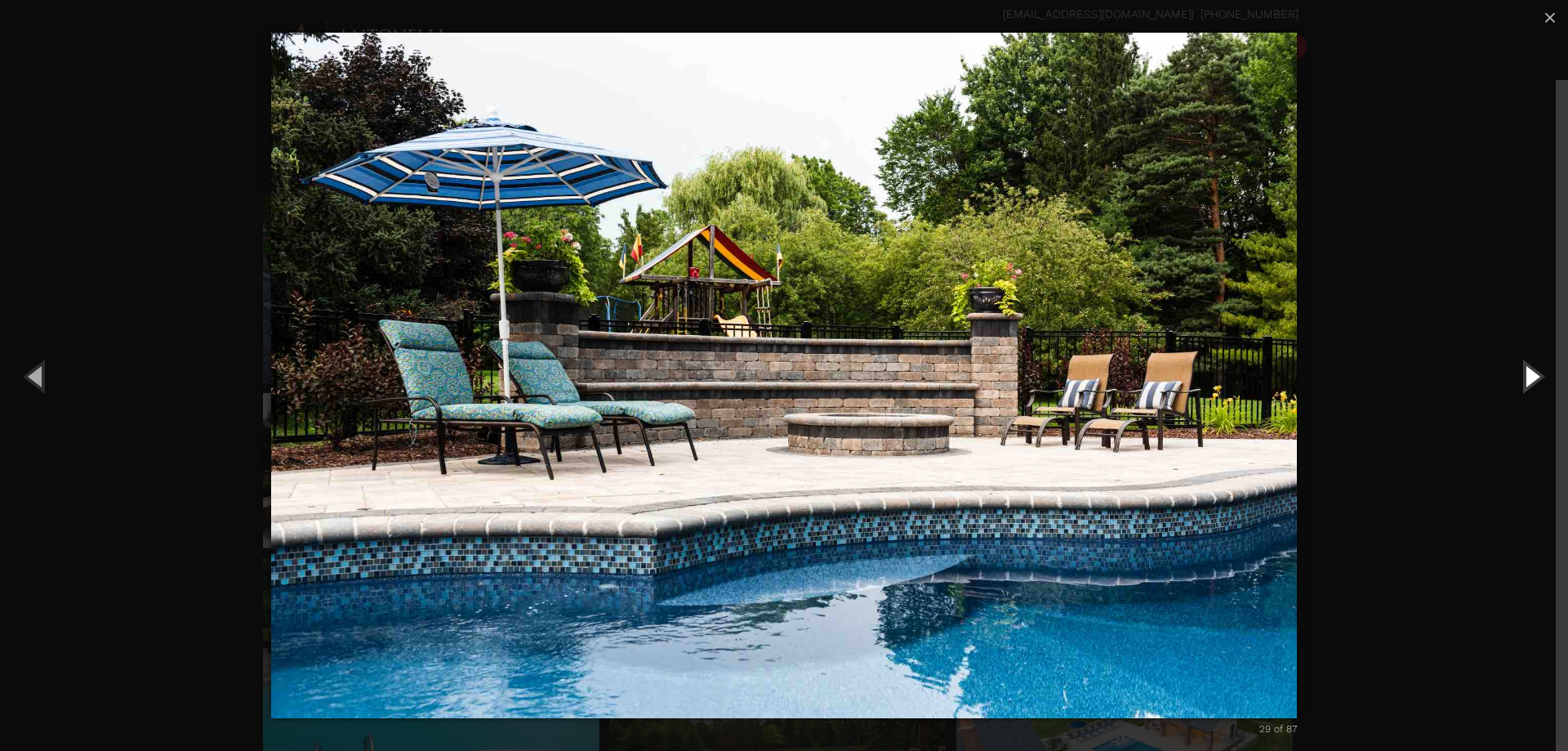
click at [1536, 375] on button "Next (Right arrow key)" at bounding box center [1532, 376] width 74 height 90
